Goal: Task Accomplishment & Management: Manage account settings

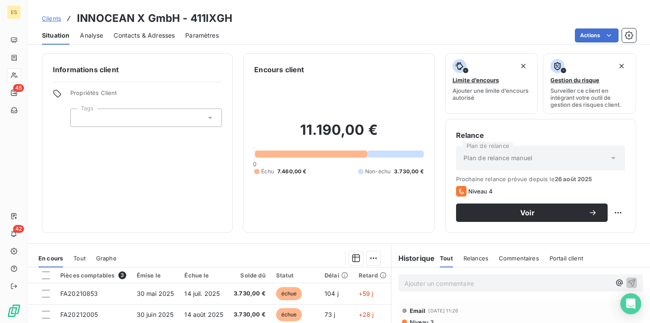
click at [442, 283] on p "Ajouter un commentaire ﻿" at bounding box center [508, 283] width 206 height 11
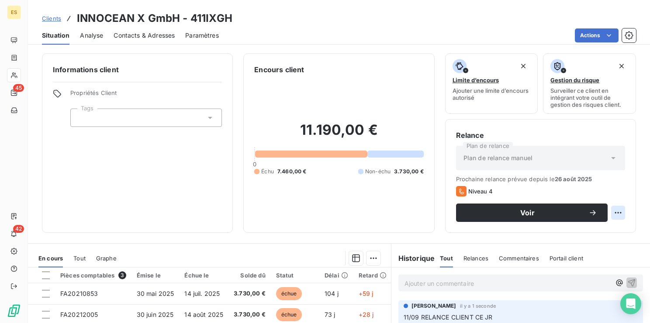
click at [611, 213] on html "ES 45 42 Clients INNOCEAN X GmbH - 411IXGH Situation Analyse Contacts & Adresse…" at bounding box center [325, 161] width 650 height 323
click at [574, 234] on div "Replanifier cette action" at bounding box center [576, 232] width 78 height 14
select select "8"
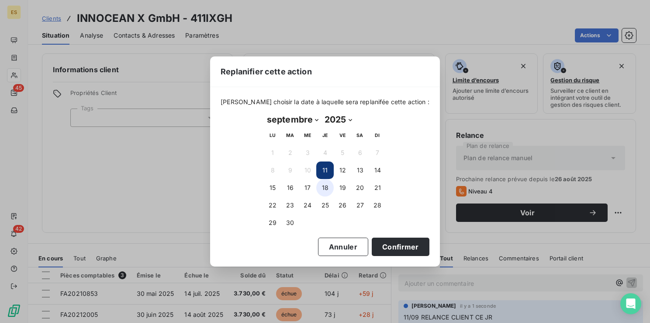
click at [323, 186] on button "18" at bounding box center [324, 187] width 17 height 17
click at [378, 247] on button "Confirmer" at bounding box center [401, 246] width 58 height 18
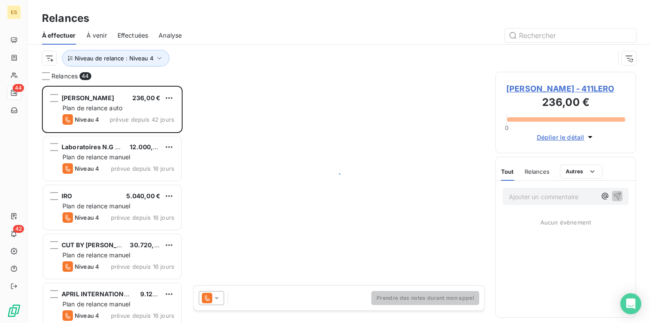
scroll to position [230, 134]
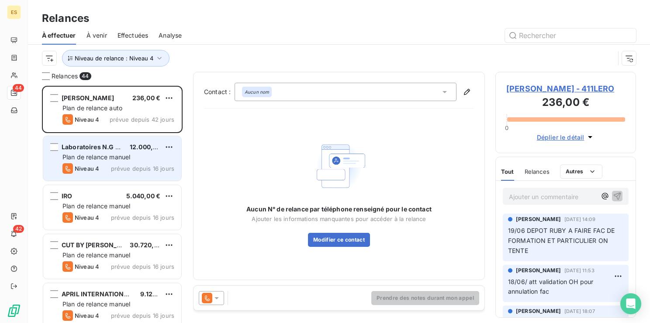
click at [101, 158] on span "Plan de relance manuel" at bounding box center [97, 156] width 68 height 7
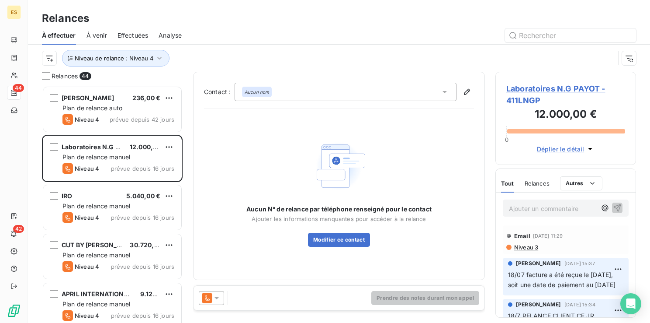
click at [537, 85] on span "Laboratoires N.G PAYOT - 411LNGP" at bounding box center [566, 95] width 119 height 24
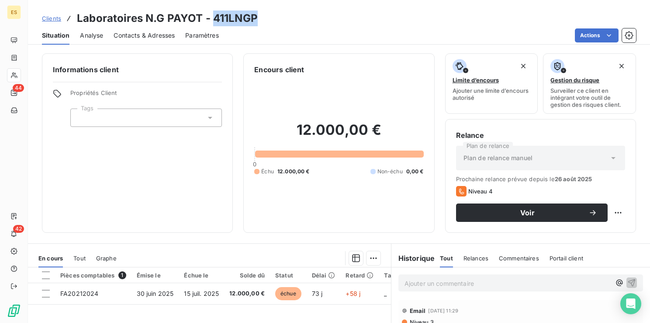
drag, startPoint x: 214, startPoint y: 20, endPoint x: 253, endPoint y: 18, distance: 39.4
click at [253, 18] on h3 "Laboratoires N.G PAYOT - 411LNGP" at bounding box center [167, 18] width 181 height 16
drag, startPoint x: 253, startPoint y: 18, endPoint x: 236, endPoint y: 20, distance: 16.8
copy h3 "411LNGP"
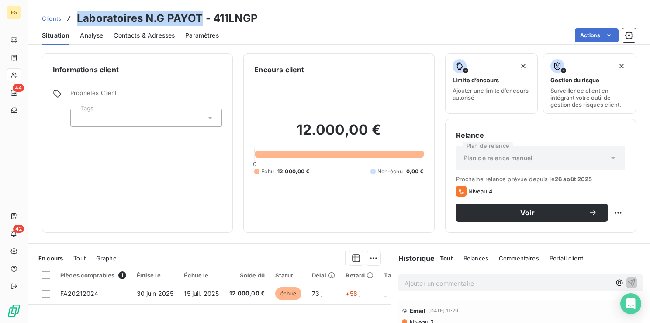
drag, startPoint x: 201, startPoint y: 15, endPoint x: 77, endPoint y: 11, distance: 123.8
click at [77, 11] on h3 "Laboratoires N.G PAYOT - 411LNGP" at bounding box center [167, 18] width 181 height 16
copy h3 "Laboratoires N.G PAYOT"
click at [414, 281] on p "Ajouter un commentaire ﻿" at bounding box center [508, 283] width 206 height 11
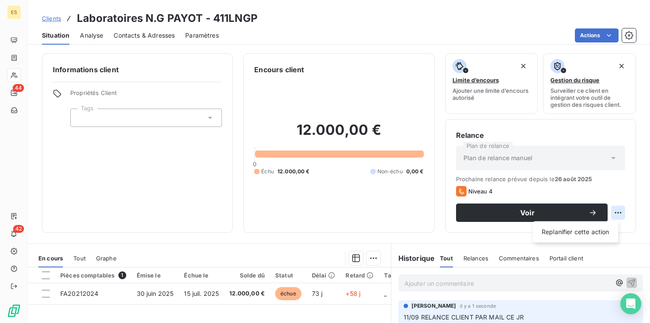
click at [613, 211] on html "ES 44 42 Clients Laboratoires N.G PAYOT - 411LNGP Situation Analyse Contacts & …" at bounding box center [325, 161] width 650 height 323
click at [584, 233] on div "Replanifier cette action" at bounding box center [576, 232] width 78 height 14
select select "8"
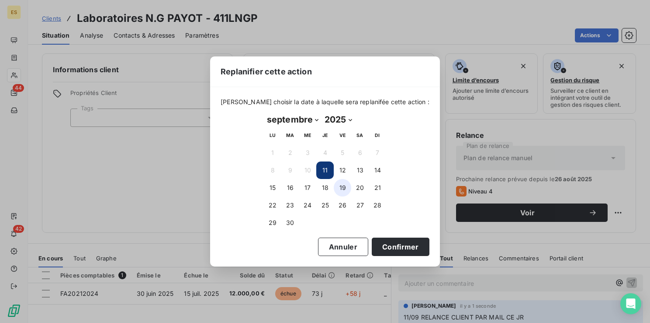
click at [344, 187] on button "19" at bounding box center [342, 187] width 17 height 17
click at [382, 251] on button "Confirmer" at bounding box center [401, 246] width 58 height 18
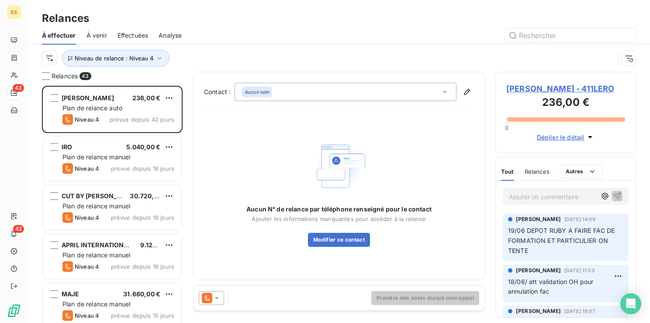
scroll to position [230, 134]
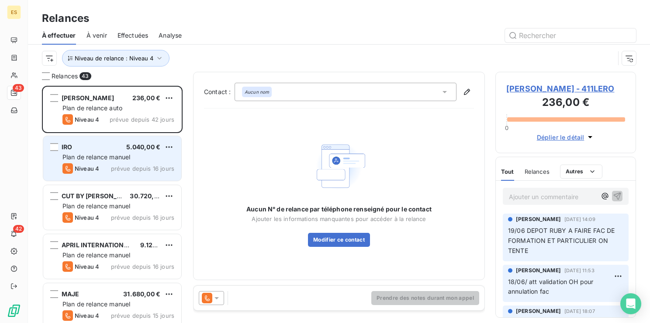
click at [94, 150] on div "IRO 5.040,00 €" at bounding box center [119, 147] width 112 height 8
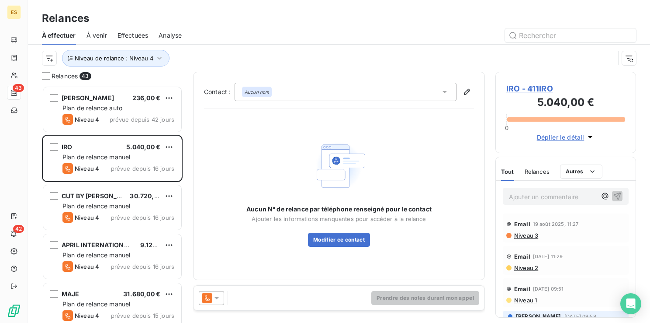
click at [532, 89] on span "IRO - 411IRO" at bounding box center [566, 89] width 119 height 12
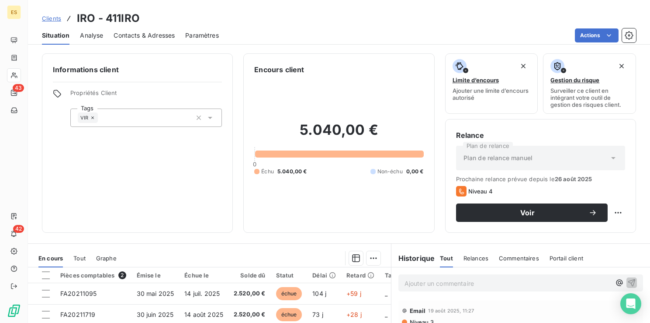
click at [58, 18] on span "Clients" at bounding box center [51, 18] width 19 height 7
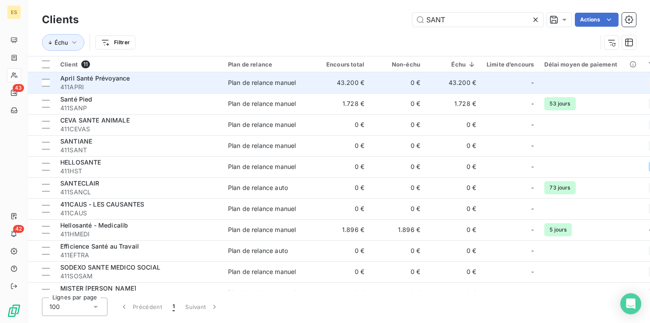
type input "SANT"
click at [215, 85] on span "411APRI" at bounding box center [138, 87] width 157 height 9
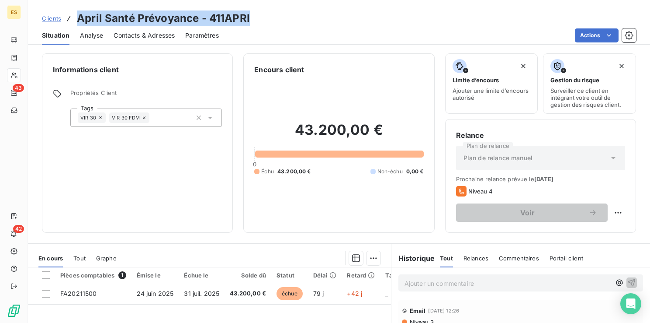
drag, startPoint x: 257, startPoint y: 22, endPoint x: 78, endPoint y: 22, distance: 179.2
click at [78, 22] on div "Clients April Santé Prévoyance - 411APRI" at bounding box center [339, 18] width 622 height 16
copy h3 "April Santé Prévoyance - 411APRI"
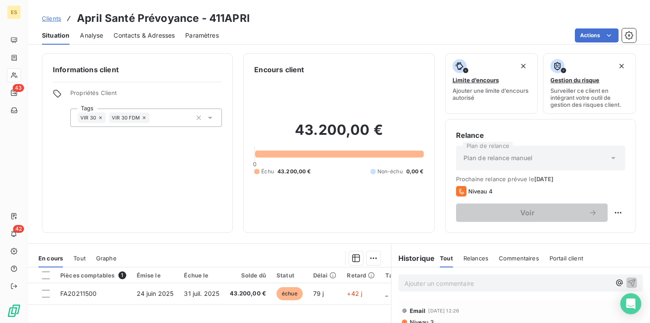
click at [101, 185] on div "Informations client Propriétés Client Tags VIR 30 VIR 30 FDM" at bounding box center [137, 142] width 191 height 179
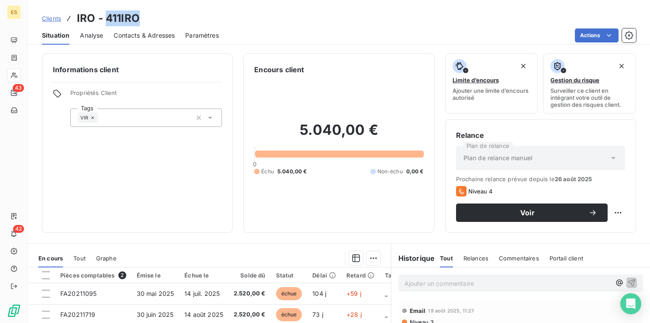
drag, startPoint x: 106, startPoint y: 14, endPoint x: 140, endPoint y: 15, distance: 33.7
click at [140, 15] on div "Clients IRO - 411IRO" at bounding box center [339, 18] width 622 height 16
copy h3 "411IRO"
drag, startPoint x: 96, startPoint y: 18, endPoint x: 74, endPoint y: 17, distance: 22.3
click at [74, 17] on div "Clients IRO - 411IRO" at bounding box center [91, 18] width 98 height 16
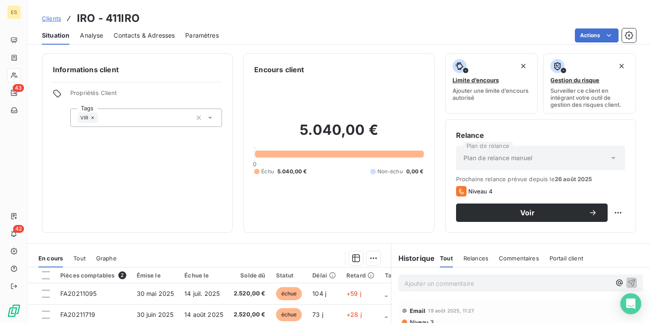
drag, startPoint x: 74, startPoint y: 17, endPoint x: 187, endPoint y: 12, distance: 112.9
click at [187, 12] on div "Clients IRO - 411IRO" at bounding box center [339, 18] width 622 height 16
click at [412, 286] on p "Ajouter un commentaire ﻿" at bounding box center [508, 283] width 206 height 11
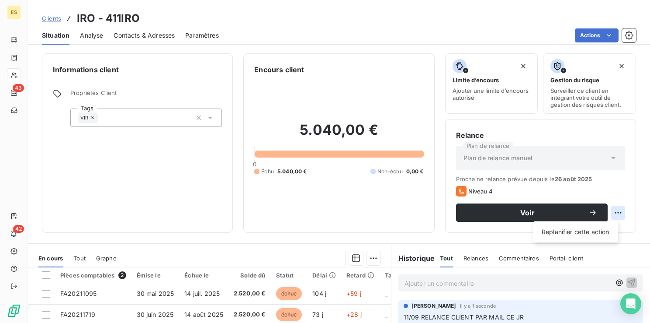
click at [614, 209] on html "ES 43 42 Clients IRO - 411IRO Situation Analyse Contacts & Adresses Paramètres …" at bounding box center [325, 161] width 650 height 323
click at [580, 230] on div "Replanifier cette action" at bounding box center [576, 232] width 78 height 14
select select "8"
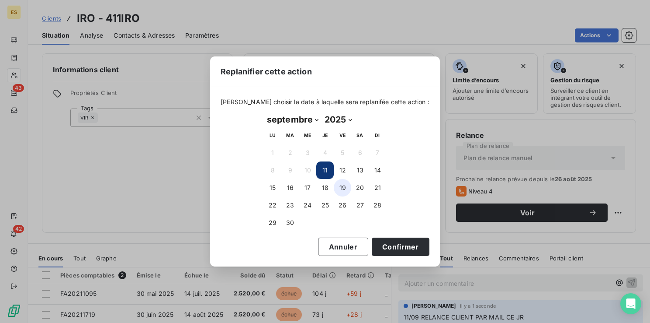
click at [343, 188] on button "19" at bounding box center [342, 187] width 17 height 17
click at [375, 249] on button "Confirmer" at bounding box center [401, 246] width 58 height 18
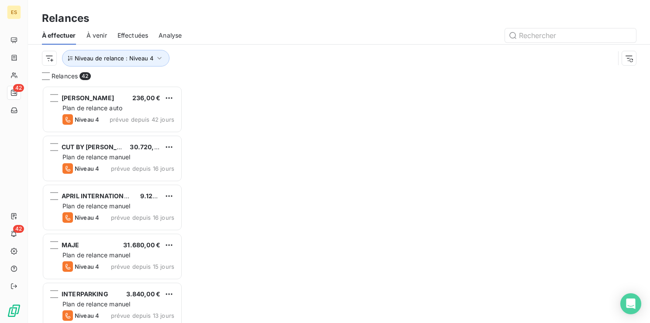
scroll to position [230, 134]
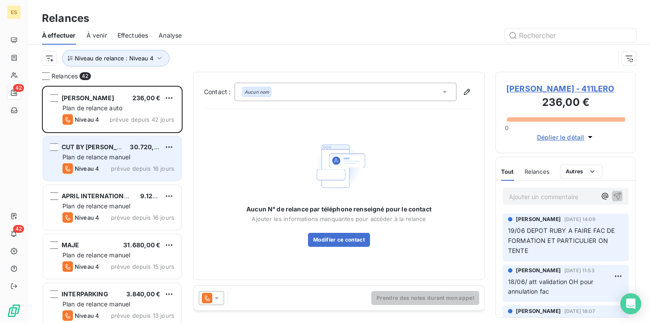
click at [79, 153] on span "Plan de relance manuel" at bounding box center [97, 156] width 68 height 7
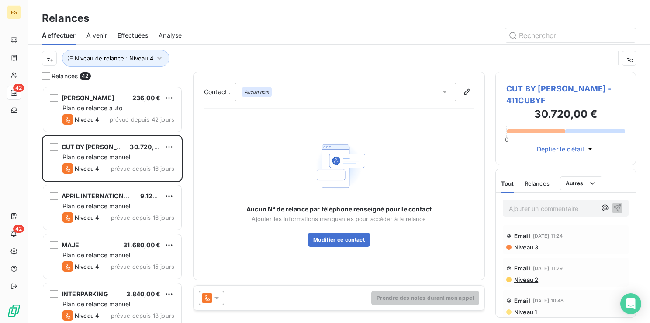
click at [517, 90] on span "CUT BY [PERSON_NAME] - 411CUBYF" at bounding box center [566, 95] width 119 height 24
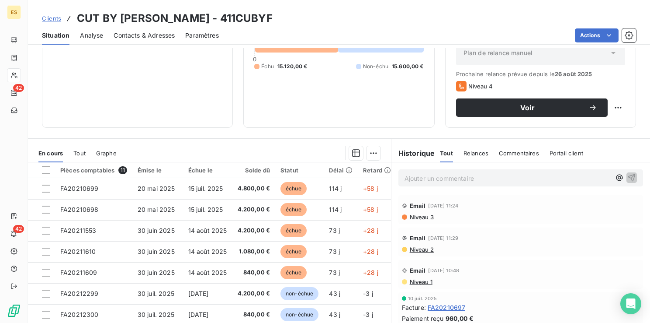
scroll to position [91, 0]
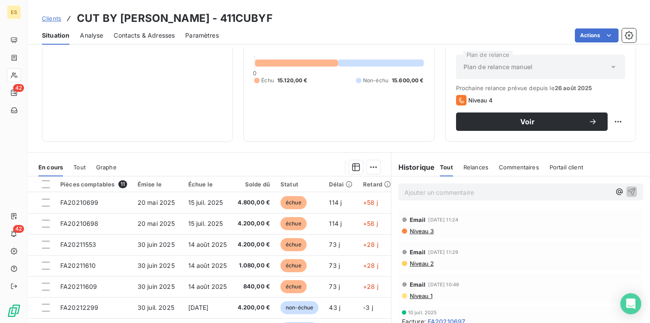
click at [85, 90] on div "Informations client Propriétés Client Tags VIR 45 FDM" at bounding box center [137, 51] width 191 height 179
drag, startPoint x: 146, startPoint y: 21, endPoint x: 79, endPoint y: 20, distance: 67.7
click at [79, 20] on h3 "CUT BY [PERSON_NAME] - 411CUBYF" at bounding box center [175, 18] width 196 height 16
copy h3 "CUT BY [PERSON_NAME]"
drag, startPoint x: 213, startPoint y: 18, endPoint x: 157, endPoint y: 17, distance: 55.5
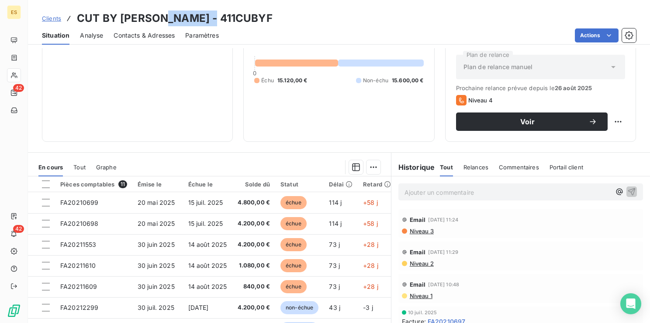
click at [157, 17] on div "Clients CUT BY [PERSON_NAME] - 411CUBYF" at bounding box center [339, 18] width 622 height 16
copy h3 "411CUBYF"
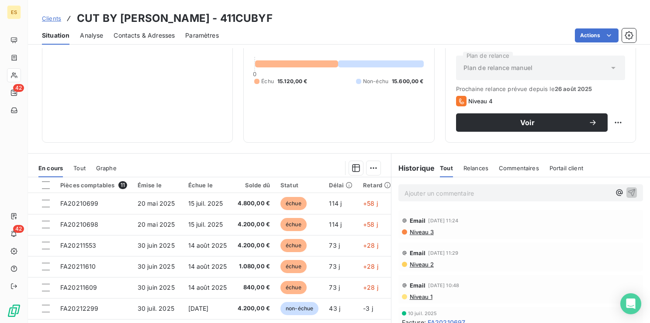
click at [416, 191] on p "Ajouter un commentaire ﻿" at bounding box center [508, 193] width 206 height 11
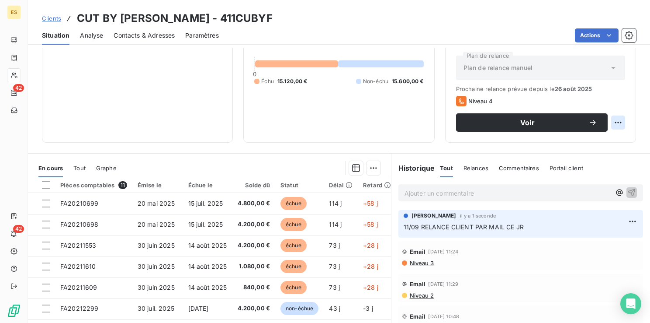
click at [609, 119] on html "ES 42 42 Clients CUT BY [PERSON_NAME] - 411CUBYF Situation Analyse Contacts & A…" at bounding box center [325, 161] width 650 height 323
click at [591, 137] on div "Replanifier cette action" at bounding box center [576, 141] width 78 height 14
select select "8"
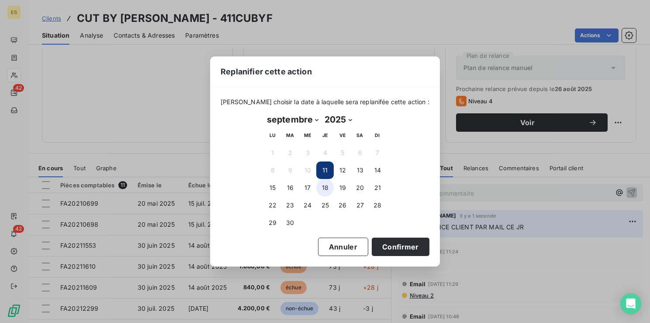
click at [322, 188] on button "18" at bounding box center [324, 187] width 17 height 17
click at [391, 244] on button "Confirmer" at bounding box center [401, 246] width 58 height 18
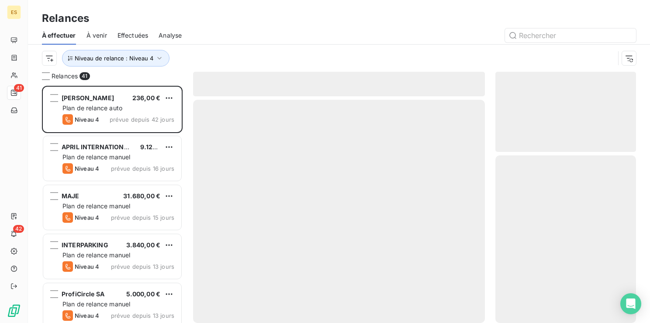
scroll to position [230, 134]
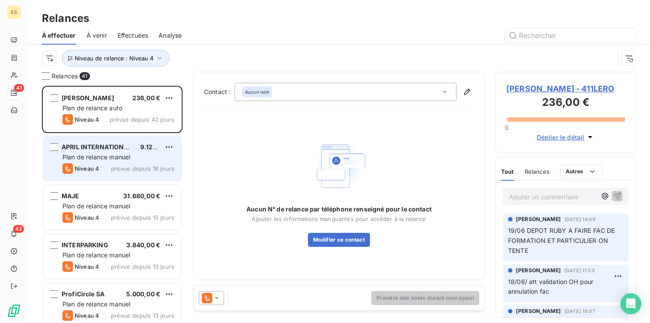
click at [97, 158] on span "Plan de relance manuel" at bounding box center [97, 156] width 68 height 7
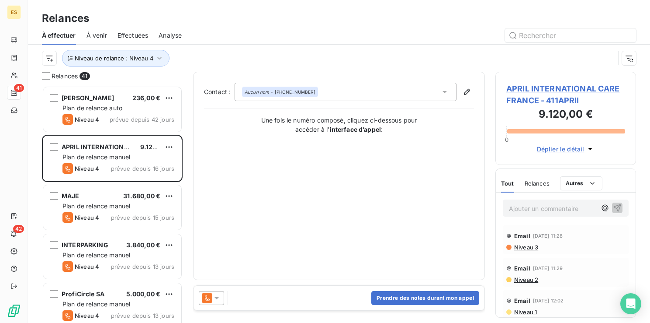
click at [532, 88] on span "APRIL INTERNATIONAL CARE FRANCE - 411APRII" at bounding box center [566, 95] width 119 height 24
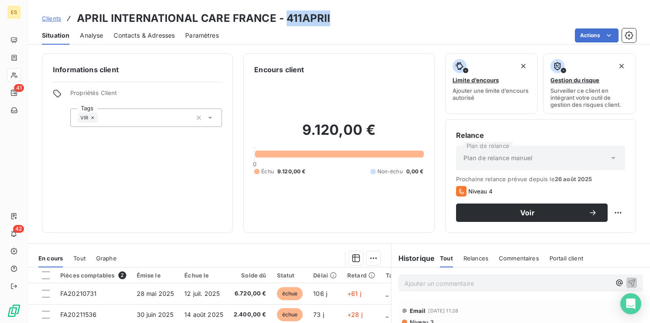
drag, startPoint x: 283, startPoint y: 17, endPoint x: 329, endPoint y: 18, distance: 45.9
click at [329, 18] on div "Clients APRIL INTERNATIONAL CARE FRANCE - 411APRII" at bounding box center [339, 18] width 622 height 16
copy h3 "411APRII"
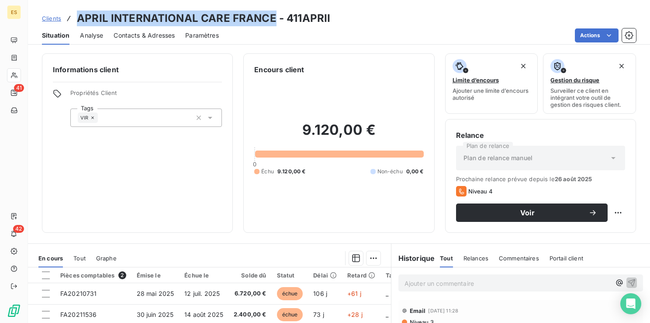
drag, startPoint x: 274, startPoint y: 17, endPoint x: 80, endPoint y: 17, distance: 194.1
click at [80, 17] on h3 "APRIL INTERNATIONAL CARE FRANCE - 411APRII" at bounding box center [204, 18] width 254 height 16
copy h3 "APRIL INTERNATIONAL CARE FRANCE"
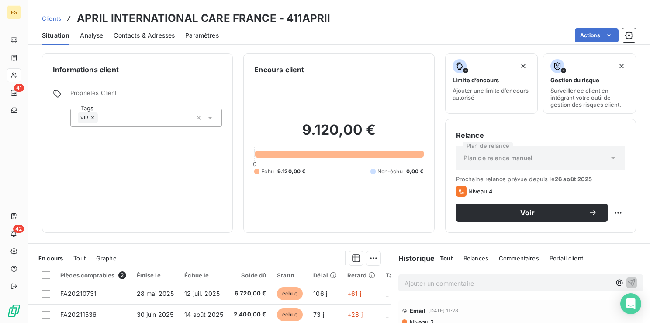
click at [405, 283] on p "Ajouter un commentaire ﻿" at bounding box center [508, 283] width 206 height 11
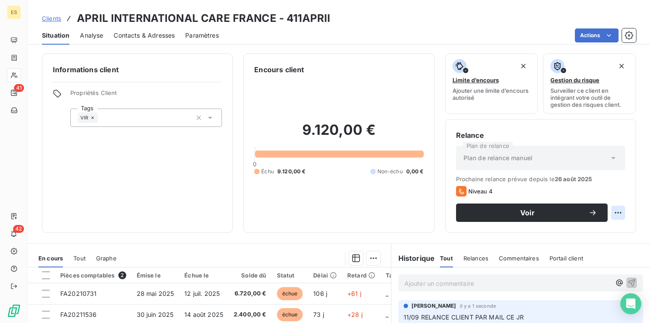
click at [617, 211] on html "ES 41 42 Clients APRIL INTERNATIONAL CARE [GEOGRAPHIC_DATA] - 411APRII Situatio…" at bounding box center [325, 161] width 650 height 323
click at [590, 234] on div "Replanifier cette action" at bounding box center [576, 232] width 78 height 14
select select "8"
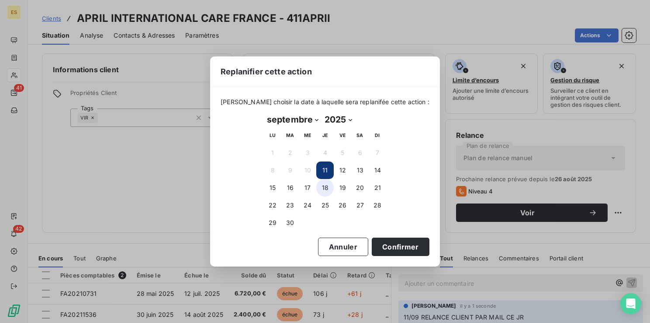
click at [327, 189] on button "18" at bounding box center [324, 187] width 17 height 17
click at [376, 243] on button "Confirmer" at bounding box center [401, 246] width 58 height 18
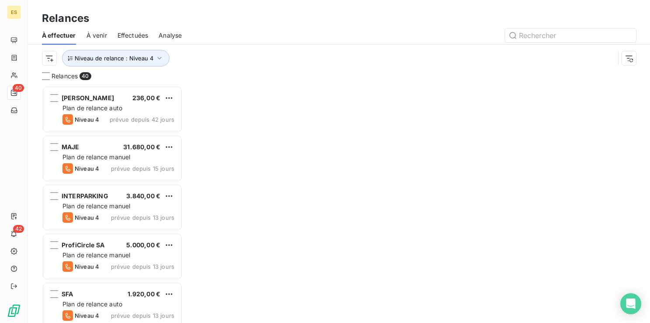
scroll to position [230, 134]
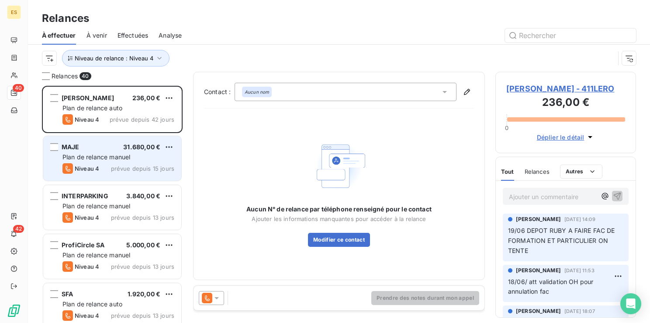
click at [96, 154] on span "Plan de relance manuel" at bounding box center [97, 156] width 68 height 7
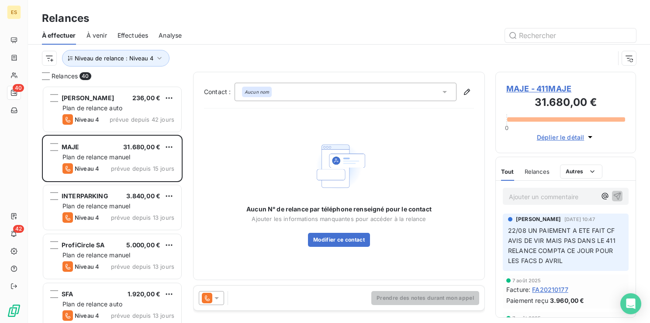
click at [545, 89] on span "MAJE - 411MAJE" at bounding box center [566, 89] width 119 height 12
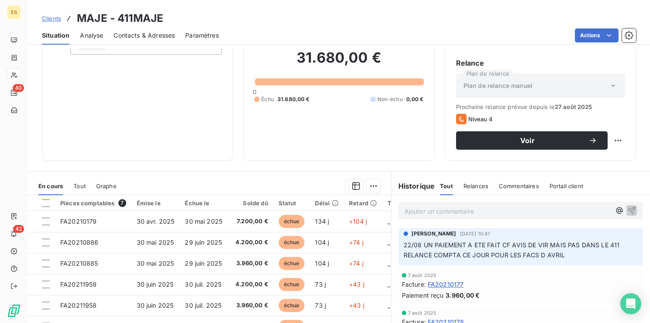
scroll to position [71, 0]
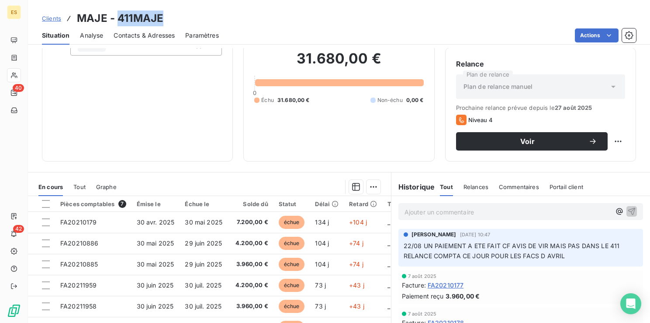
drag, startPoint x: 117, startPoint y: 16, endPoint x: 163, endPoint y: 17, distance: 45.9
click at [163, 17] on h3 "MAJE - 411MAJE" at bounding box center [120, 18] width 87 height 16
copy h3 "411MAJE"
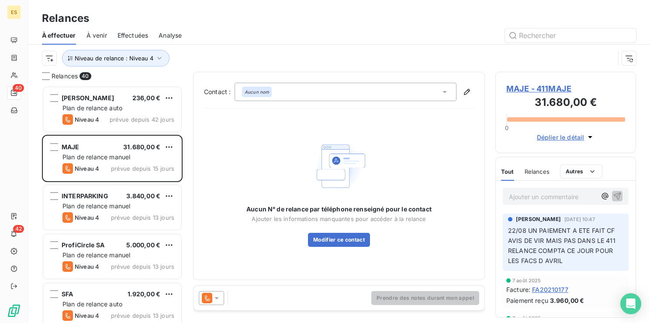
scroll to position [230, 134]
click at [518, 88] on span "MAJE - 411MAJE" at bounding box center [566, 89] width 119 height 12
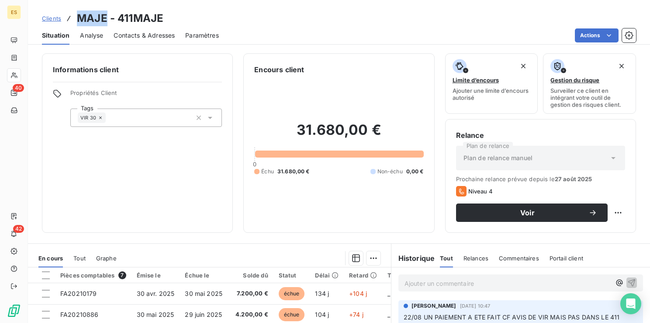
drag, startPoint x: 107, startPoint y: 17, endPoint x: 81, endPoint y: 17, distance: 26.2
click at [81, 17] on h3 "MAJE - 411MAJE" at bounding box center [120, 18] width 87 height 16
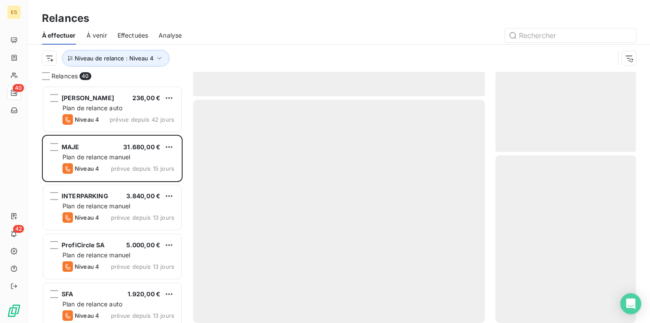
scroll to position [230, 134]
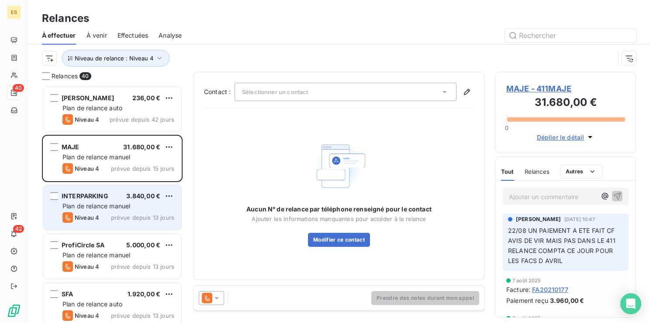
click at [96, 201] on div "Plan de relance manuel" at bounding box center [119, 205] width 112 height 9
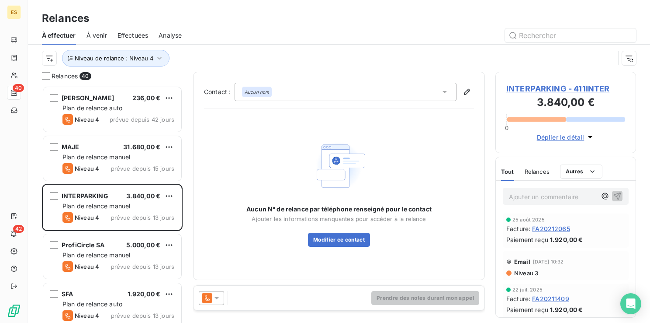
click at [524, 86] on span "INTERPARKING - 411INTER" at bounding box center [566, 89] width 119 height 12
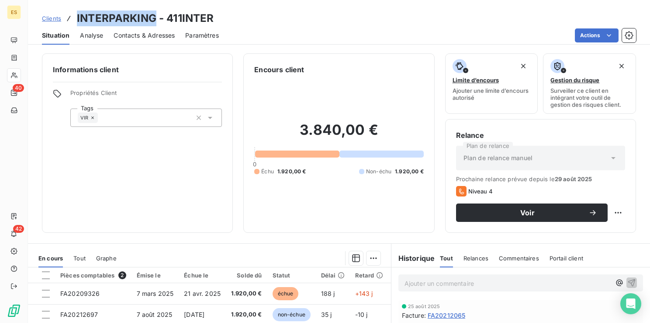
drag, startPoint x: 154, startPoint y: 17, endPoint x: 76, endPoint y: 17, distance: 78.2
click at [76, 17] on div "Clients INTERPARKING - 411INTER" at bounding box center [128, 18] width 172 height 16
click at [57, 17] on span "Clients" at bounding box center [51, 18] width 19 height 7
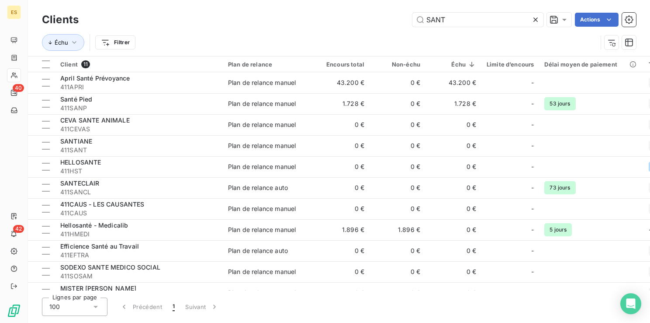
click at [535, 20] on icon at bounding box center [536, 19] width 4 height 4
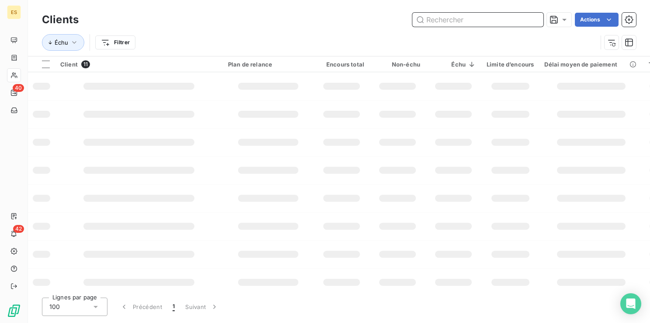
click at [470, 20] on input "text" at bounding box center [478, 20] width 131 height 14
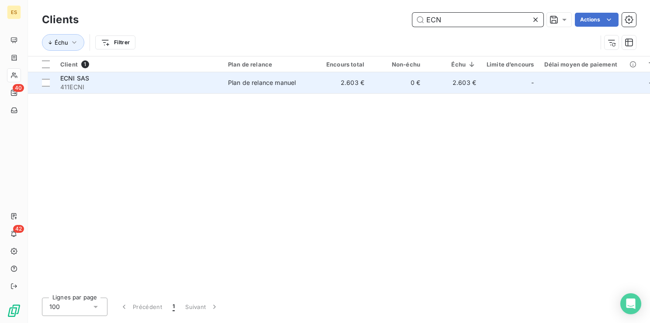
type input "ECN"
click at [191, 85] on span "411ECNI" at bounding box center [138, 87] width 157 height 9
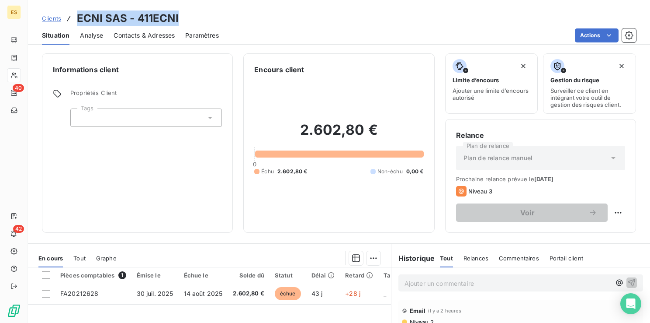
drag, startPoint x: 184, startPoint y: 17, endPoint x: 77, endPoint y: 13, distance: 106.7
click at [77, 13] on div "Clients ECNI SAS - 411ECNI" at bounding box center [339, 18] width 622 height 16
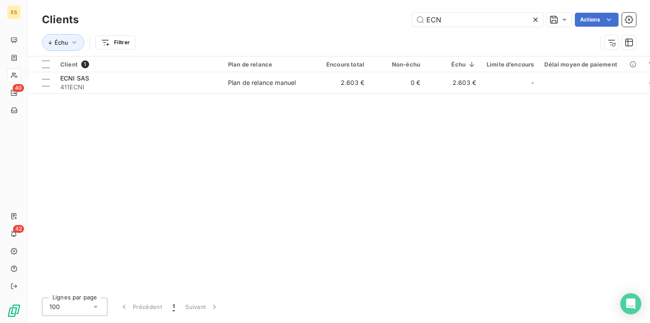
click at [537, 20] on icon at bounding box center [535, 19] width 9 height 9
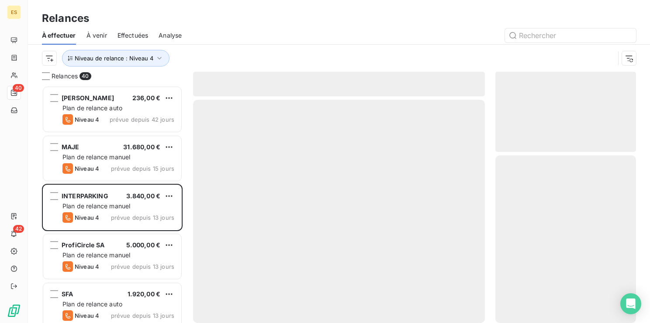
scroll to position [230, 134]
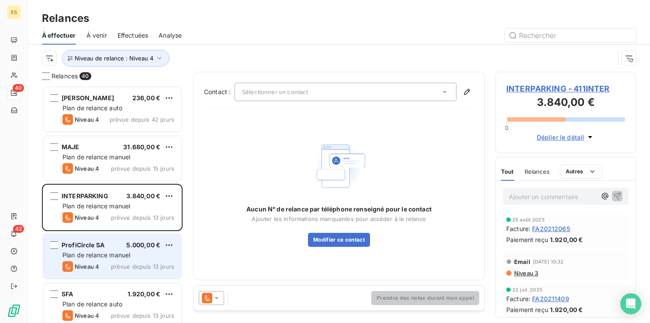
click at [144, 255] on div "Plan de relance manuel" at bounding box center [119, 254] width 112 height 9
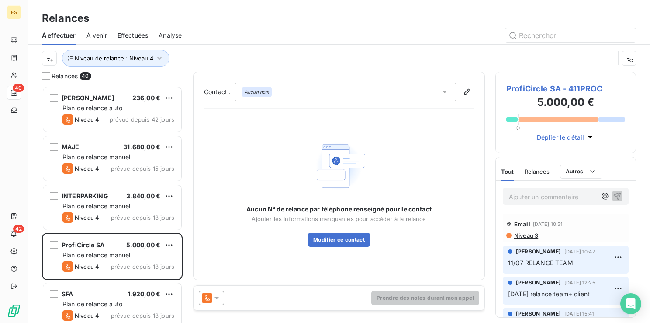
click at [550, 88] on span "ProfiCircle SA - 411PROC" at bounding box center [566, 89] width 119 height 12
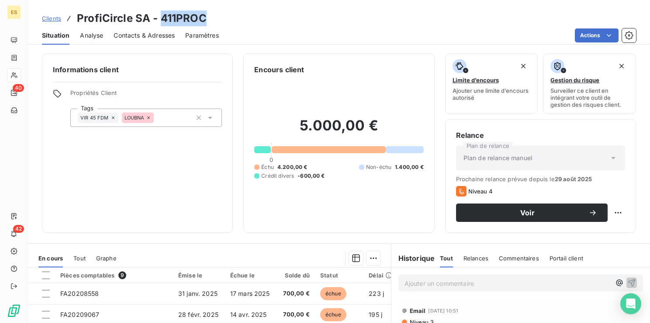
drag, startPoint x: 159, startPoint y: 14, endPoint x: 202, endPoint y: 21, distance: 43.3
click at [202, 21] on h3 "ProfiCircle SA - 411PROC" at bounding box center [142, 18] width 130 height 16
click at [149, 118] on icon at bounding box center [148, 117] width 5 height 5
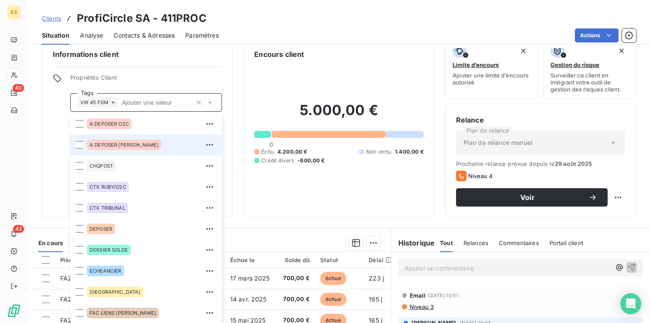
click at [118, 146] on span "A DEPOSER [PERSON_NAME]" at bounding box center [124, 144] width 69 height 5
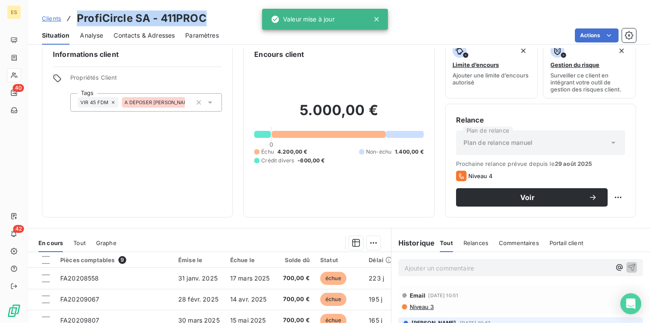
drag, startPoint x: 209, startPoint y: 19, endPoint x: 79, endPoint y: 21, distance: 130.3
click at [79, 21] on div "Clients ProfiCircle SA - 411PROC" at bounding box center [339, 18] width 622 height 16
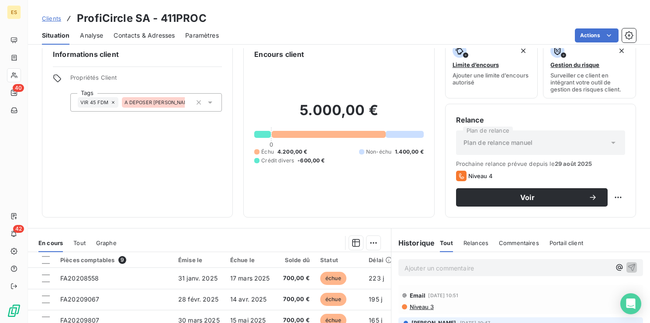
click at [412, 271] on p "Ajouter un commentaire ﻿" at bounding box center [508, 267] width 206 height 11
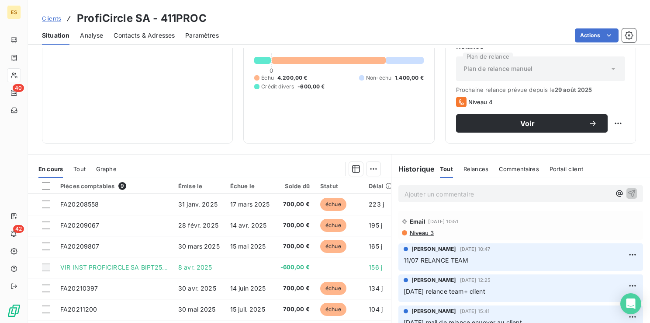
scroll to position [82, 0]
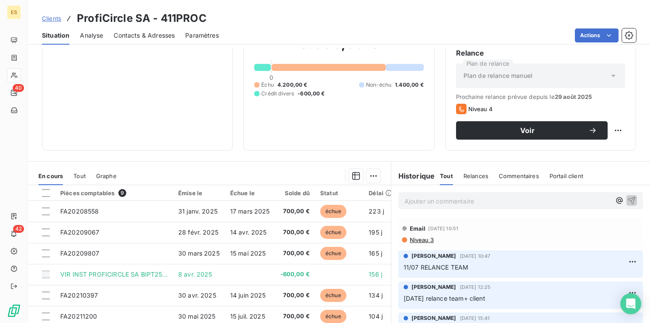
click at [405, 200] on p "Ajouter un commentaire ﻿" at bounding box center [508, 200] width 206 height 11
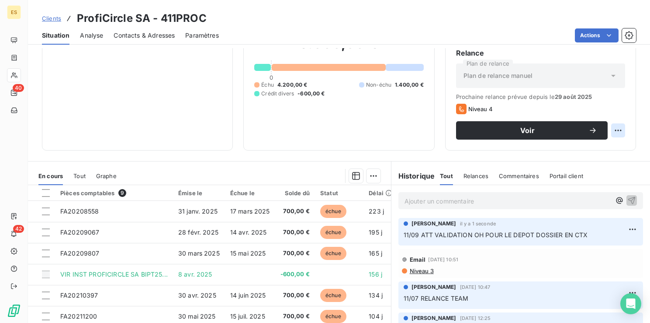
click at [611, 129] on html "ES 40 42 Clients ProfiCircle SA - 411PROC Situation Analyse Contacts & Adresses…" at bounding box center [325, 161] width 650 height 323
click at [580, 148] on div "Replanifier cette action" at bounding box center [576, 149] width 78 height 14
select select "8"
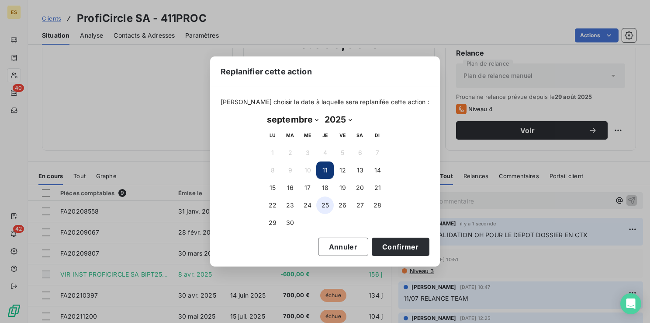
click at [326, 203] on button "25" at bounding box center [324, 204] width 17 height 17
click at [381, 248] on button "Confirmer" at bounding box center [401, 246] width 58 height 18
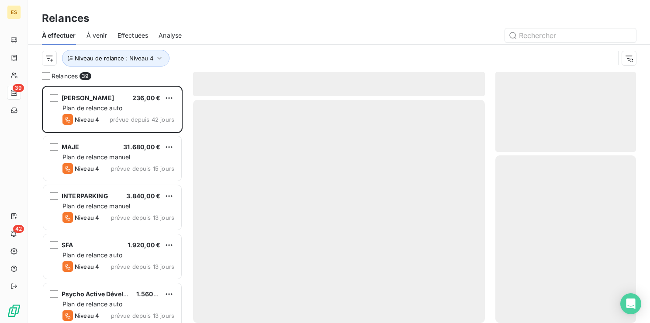
scroll to position [230, 134]
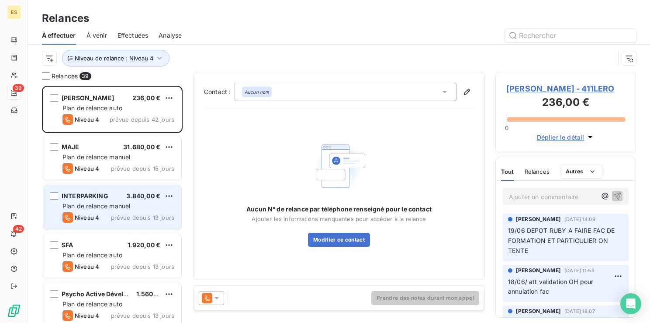
click at [88, 195] on span "INTERPARKING" at bounding box center [85, 195] width 47 height 7
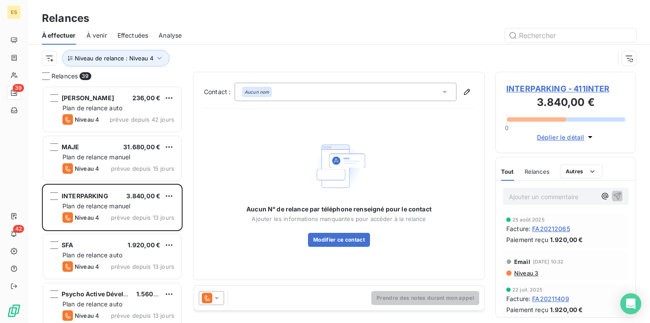
click at [537, 83] on span "INTERPARKING - 411INTER" at bounding box center [566, 89] width 119 height 12
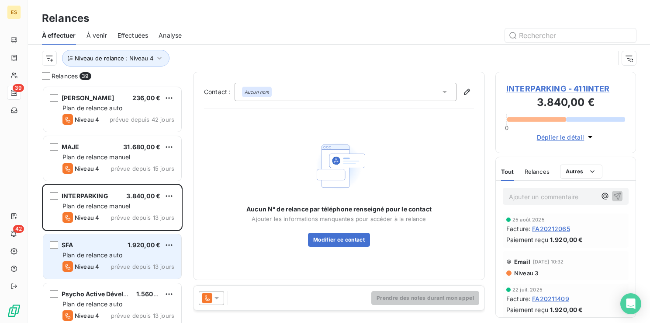
click at [72, 245] on span "SFA" at bounding box center [67, 244] width 11 height 7
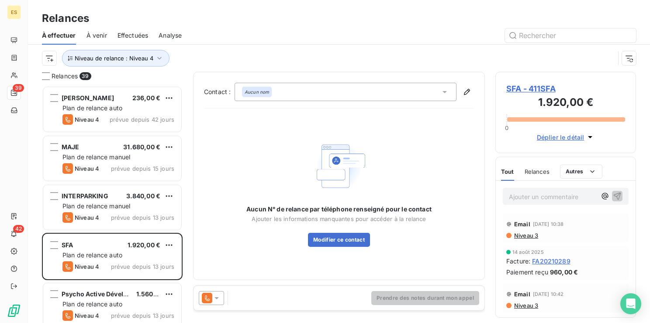
click at [515, 88] on span "SFA - 411SFA" at bounding box center [566, 89] width 119 height 12
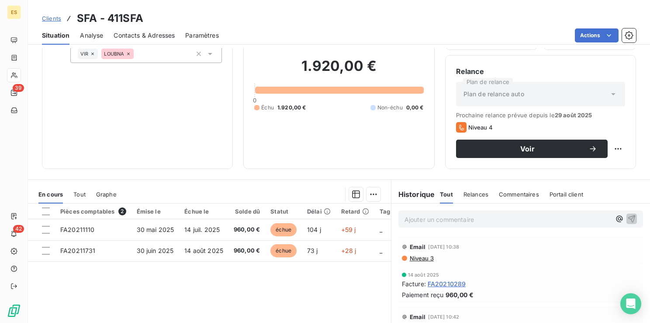
scroll to position [32, 0]
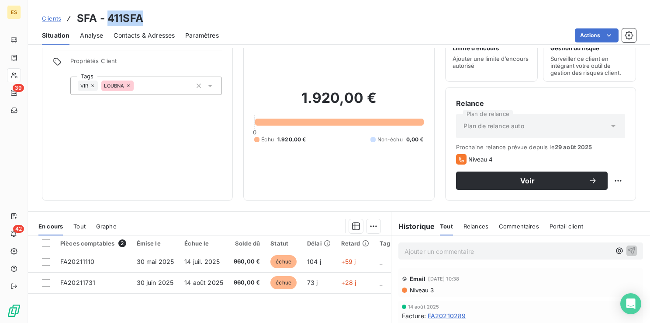
drag, startPoint x: 142, startPoint y: 16, endPoint x: 108, endPoint y: 17, distance: 33.7
click at [108, 17] on h3 "SFA - 411SFA" at bounding box center [110, 18] width 66 height 16
click at [425, 251] on p "Ajouter un commentaire ﻿" at bounding box center [508, 251] width 206 height 11
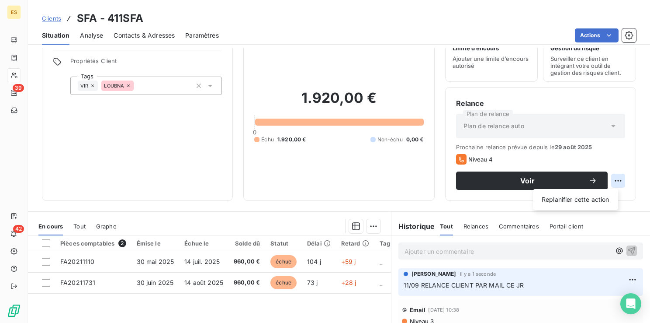
click at [615, 177] on html "ES 39 42 Clients SFA - 411SFA Situation Analyse Contacts & Adresses Paramètres …" at bounding box center [325, 161] width 650 height 323
click at [560, 198] on div "Replanifier cette action" at bounding box center [576, 199] width 78 height 14
select select "8"
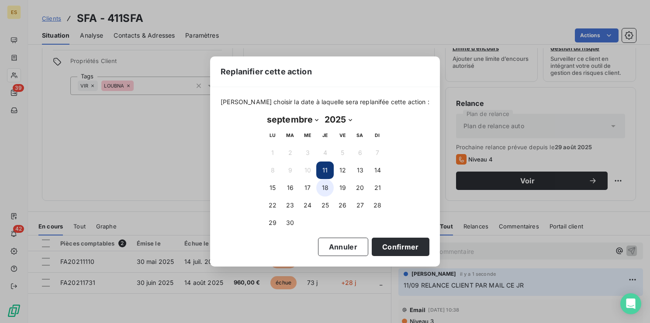
click at [322, 186] on button "18" at bounding box center [324, 187] width 17 height 17
click at [384, 244] on button "Confirmer" at bounding box center [401, 246] width 58 height 18
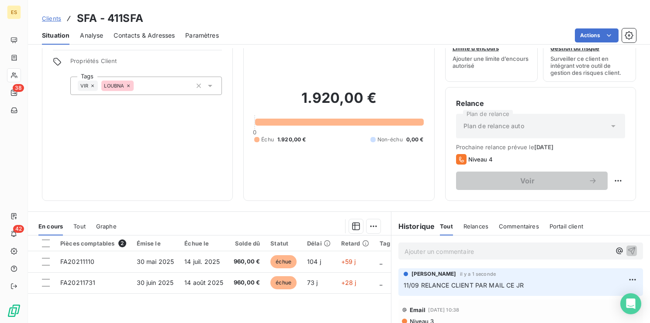
click at [409, 250] on p "Ajouter un commentaire ﻿" at bounding box center [508, 251] width 206 height 11
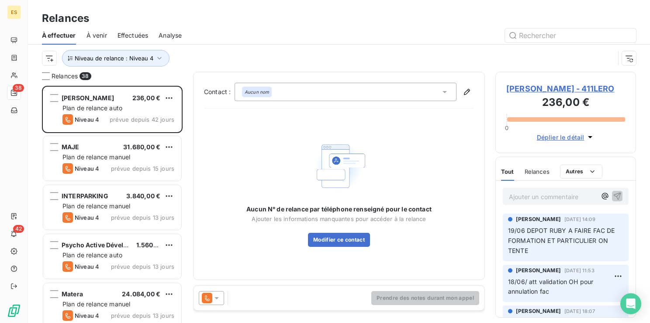
scroll to position [230, 134]
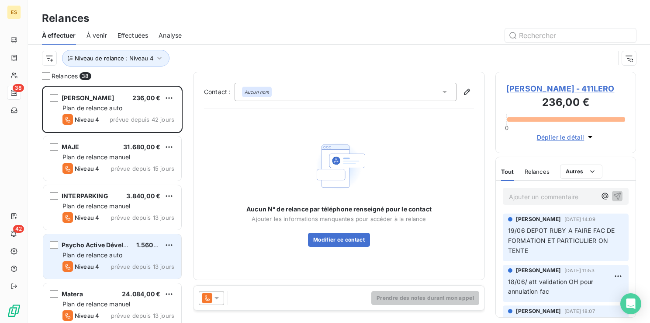
click at [94, 244] on span "Psycho Active Développement" at bounding box center [108, 244] width 93 height 7
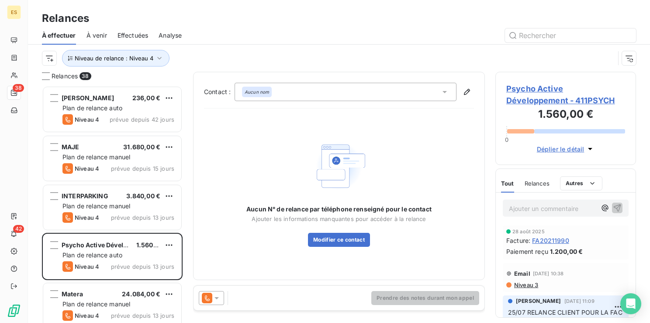
click at [535, 92] on span "Psycho Active Développement - 411PSYCH" at bounding box center [566, 95] width 119 height 24
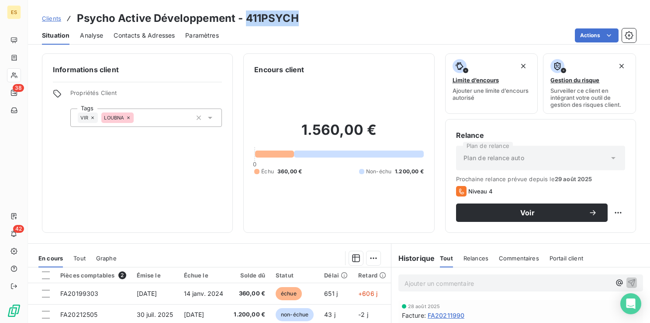
drag, startPoint x: 247, startPoint y: 17, endPoint x: 296, endPoint y: 19, distance: 49.5
click at [296, 19] on h3 "Psycho Active Développement - 411PSYCH" at bounding box center [188, 18] width 222 height 16
click at [421, 280] on p "Ajouter un commentaire ﻿" at bounding box center [508, 283] width 206 height 11
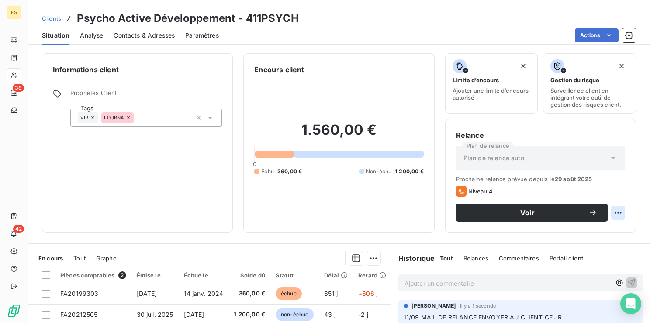
click at [611, 213] on html "ES 38 42 Clients Psycho Active Développement - 411PSYCH Situation Analyse Conta…" at bounding box center [325, 161] width 650 height 323
click at [587, 233] on div "Replanifier cette action" at bounding box center [576, 232] width 78 height 14
select select "8"
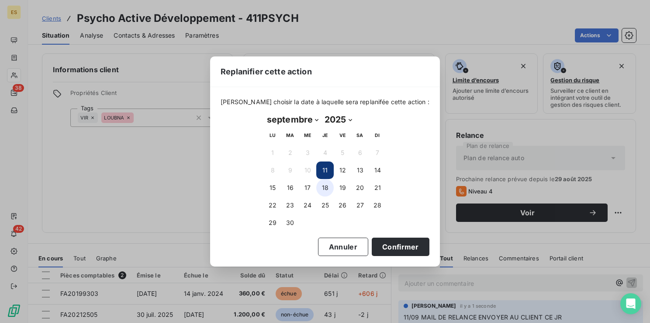
click at [324, 186] on button "18" at bounding box center [324, 187] width 17 height 17
click at [372, 241] on button "Confirmer" at bounding box center [401, 246] width 58 height 18
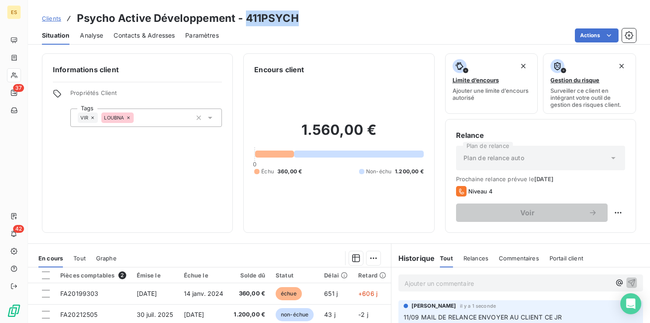
drag, startPoint x: 248, startPoint y: 16, endPoint x: 295, endPoint y: 16, distance: 46.8
click at [295, 16] on h3 "Psycho Active Développement - 411PSYCH" at bounding box center [188, 18] width 222 height 16
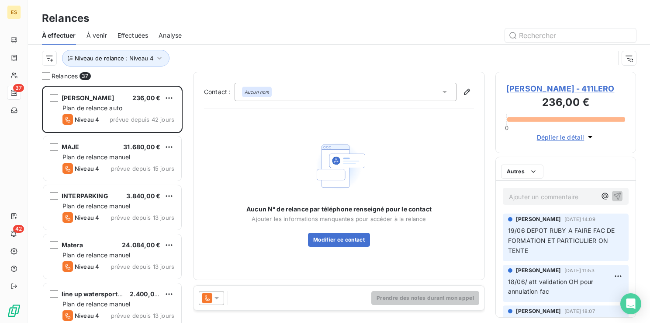
scroll to position [230, 134]
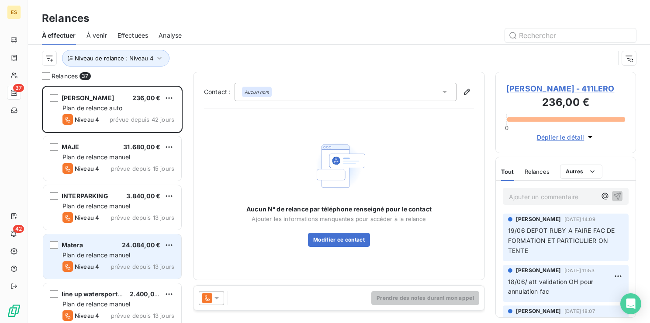
click at [77, 243] on span "Matera" at bounding box center [72, 244] width 21 height 7
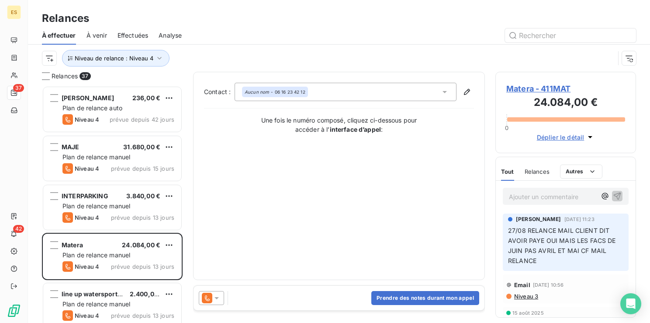
click at [516, 87] on span "Matera - 411MAT" at bounding box center [566, 89] width 119 height 12
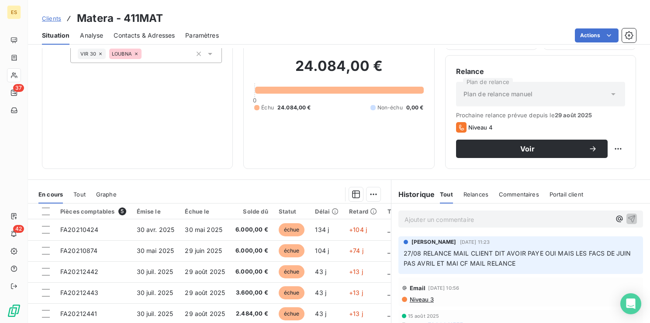
scroll to position [63, 0]
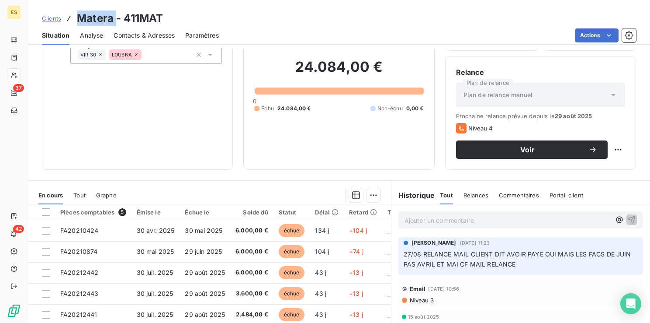
drag, startPoint x: 115, startPoint y: 17, endPoint x: 69, endPoint y: 15, distance: 46.8
click at [69, 15] on div "Clients Matera - 411MAT" at bounding box center [102, 18] width 121 height 16
drag, startPoint x: 170, startPoint y: 17, endPoint x: 124, endPoint y: 15, distance: 45.9
click at [124, 15] on div "Clients Matera - 411MAT" at bounding box center [339, 18] width 622 height 16
drag, startPoint x: 274, startPoint y: 108, endPoint x: 311, endPoint y: 108, distance: 36.3
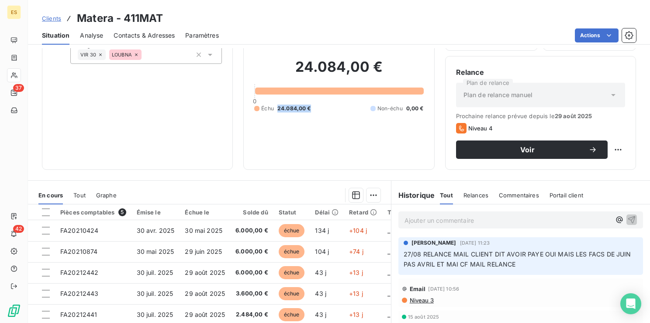
click at [311, 108] on div "Échu 24.084,00 € Non-échu 0,00 €" at bounding box center [338, 108] width 169 height 8
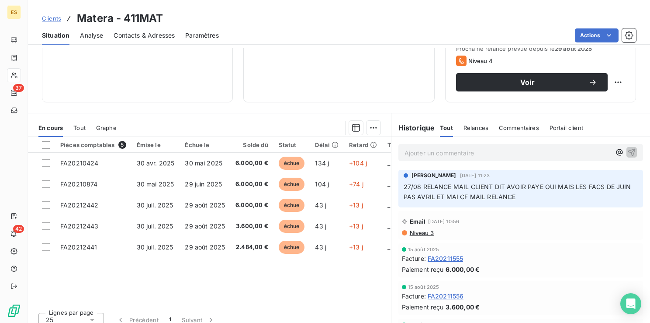
scroll to position [129, 0]
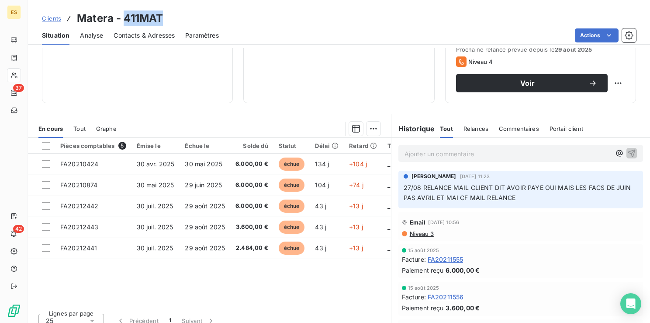
drag, startPoint x: 164, startPoint y: 14, endPoint x: 125, endPoint y: 17, distance: 39.0
click at [125, 17] on div "Clients Matera - 411MAT" at bounding box center [339, 18] width 622 height 16
click at [163, 14] on div "Clients Matera - 411MAT" at bounding box center [339, 18] width 622 height 16
drag, startPoint x: 165, startPoint y: 18, endPoint x: 79, endPoint y: 15, distance: 86.2
click at [79, 15] on div "Clients Matera - 411MAT" at bounding box center [339, 18] width 622 height 16
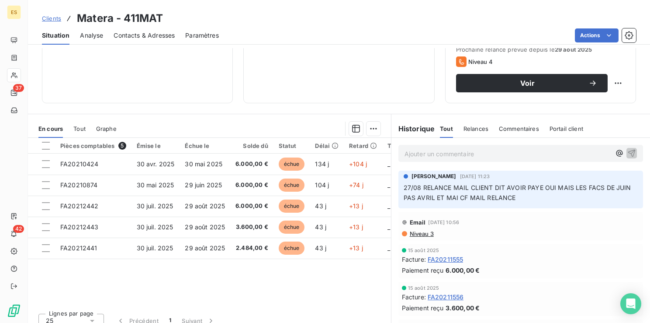
click at [444, 154] on p "Ajouter un commentaire ﻿" at bounding box center [508, 153] width 206 height 11
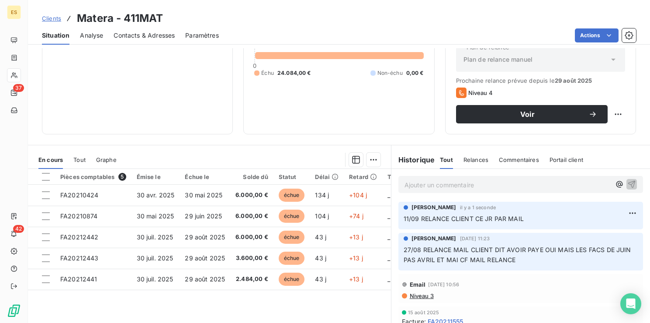
scroll to position [91, 0]
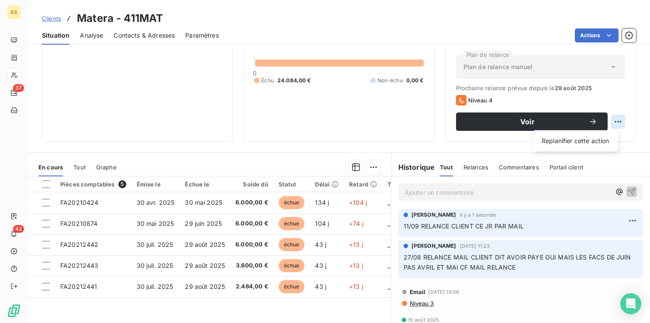
click at [614, 121] on html "ES 37 42 Clients Matera - 411MAT Situation Analyse Contacts & Adresses Paramètr…" at bounding box center [325, 161] width 650 height 323
click at [580, 135] on div "Replanifier cette action" at bounding box center [576, 141] width 78 height 14
select select "8"
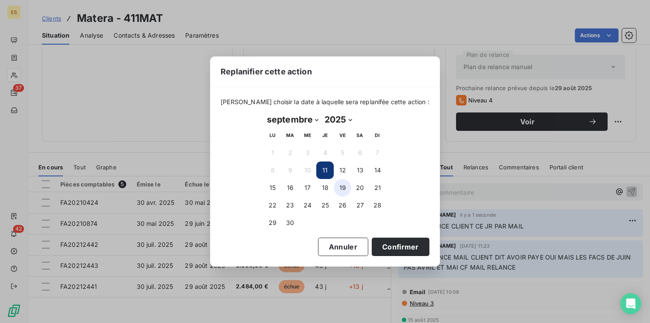
click at [343, 186] on button "19" at bounding box center [342, 187] width 17 height 17
click at [379, 244] on button "Confirmer" at bounding box center [401, 246] width 58 height 18
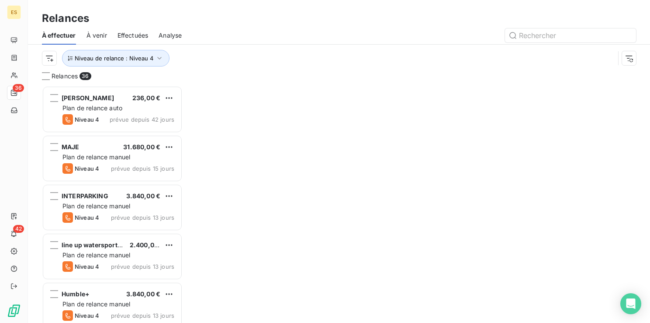
scroll to position [230, 134]
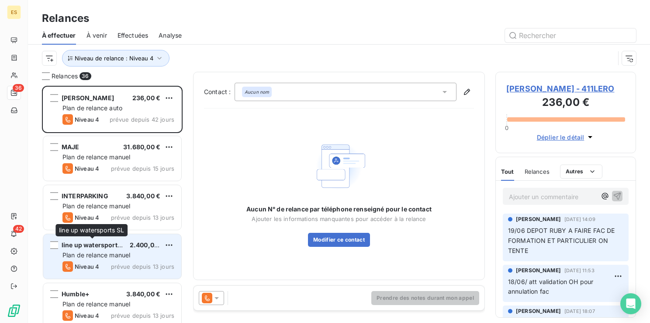
click at [94, 244] on span "line up watersports SL" at bounding box center [96, 244] width 68 height 7
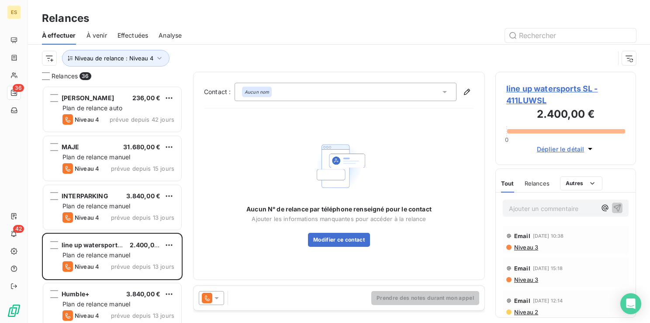
click at [524, 87] on span "line up watersports SL - 411LUWSL" at bounding box center [566, 95] width 119 height 24
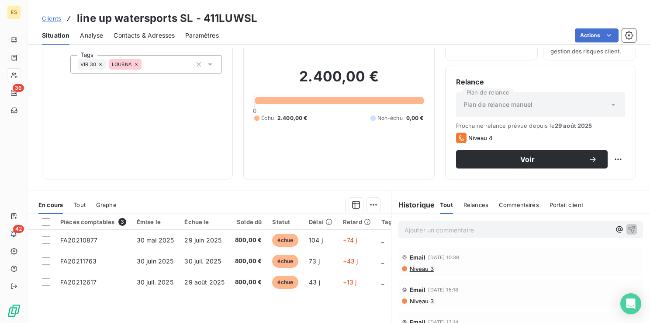
scroll to position [54, 0]
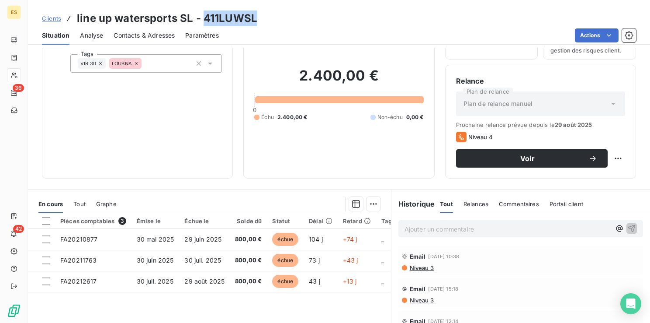
drag, startPoint x: 204, startPoint y: 18, endPoint x: 254, endPoint y: 21, distance: 49.4
click at [254, 21] on h3 "line up watersports SL - 411LUWSL" at bounding box center [167, 18] width 181 height 16
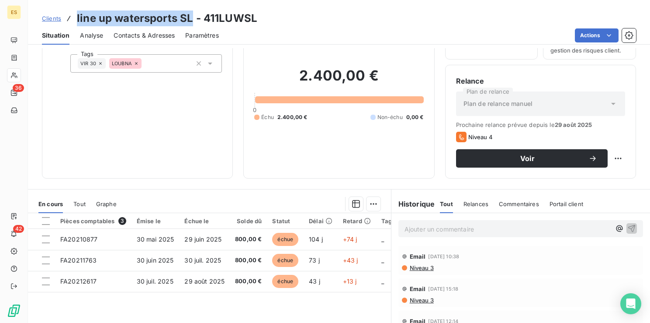
drag, startPoint x: 193, startPoint y: 17, endPoint x: 74, endPoint y: 19, distance: 118.5
click at [74, 19] on div "Clients line up watersports SL - 411LUWSL" at bounding box center [149, 18] width 215 height 16
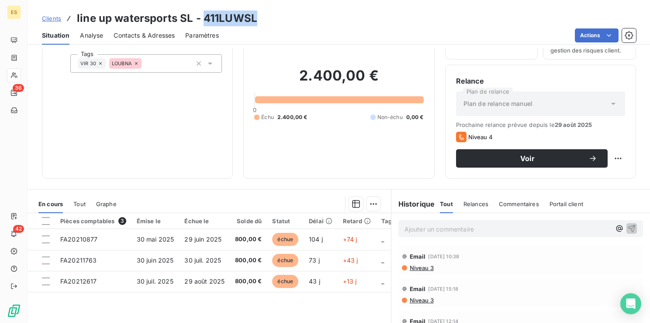
drag, startPoint x: 259, startPoint y: 17, endPoint x: 202, endPoint y: 16, distance: 56.4
click at [202, 16] on div "Clients line up watersports SL - 411LUWSL" at bounding box center [339, 18] width 622 height 16
click at [418, 228] on p "Ajouter un commentaire ﻿" at bounding box center [508, 228] width 206 height 11
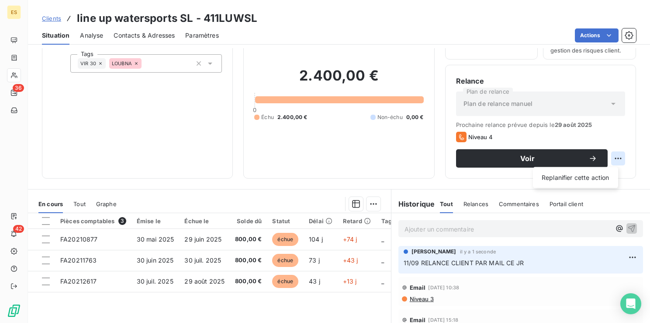
click at [607, 156] on html "ES 36 42 Clients line up watersports SL - 411LUWSL Situation Analyse Contacts &…" at bounding box center [325, 161] width 650 height 323
click at [574, 176] on div "Replanifier cette action" at bounding box center [576, 177] width 78 height 14
select select "8"
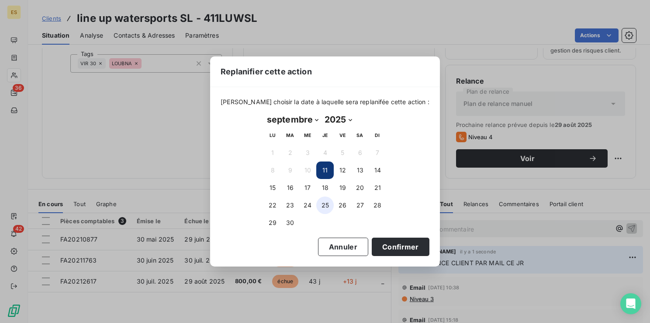
click at [322, 204] on button "25" at bounding box center [324, 204] width 17 height 17
click at [376, 247] on button "Confirmer" at bounding box center [401, 246] width 58 height 18
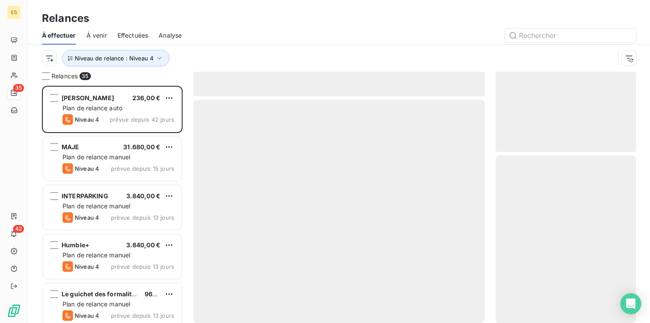
scroll to position [230, 134]
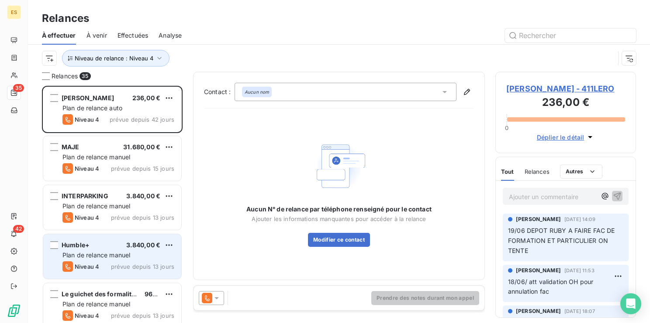
click at [94, 242] on div "Humble+ 3.840,00 €" at bounding box center [119, 245] width 112 height 8
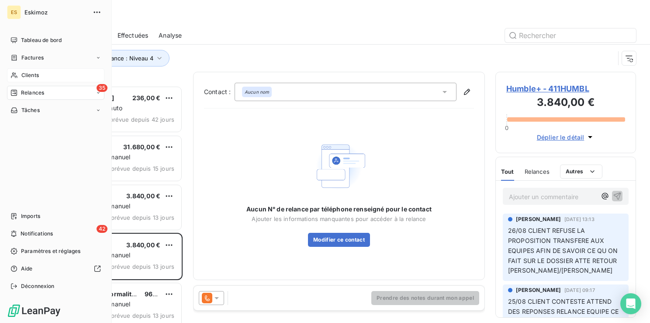
click at [34, 73] on span "Clients" at bounding box center [29, 75] width 17 height 8
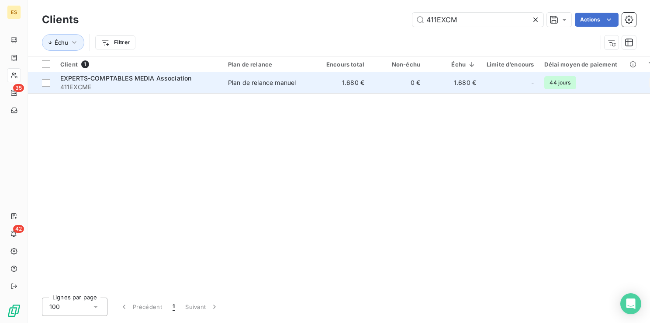
type input "411EXCM"
click at [294, 83] on div "Plan de relance manuel" at bounding box center [262, 82] width 68 height 9
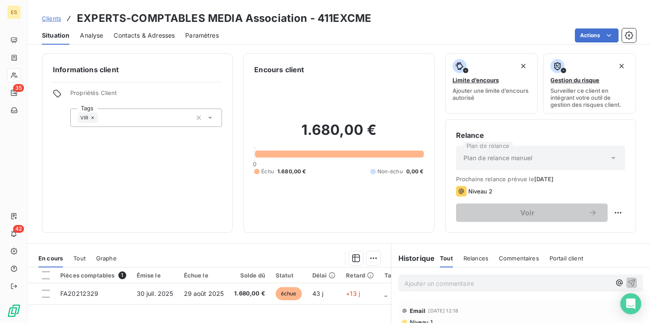
click at [412, 285] on p "Ajouter un commentaire ﻿" at bounding box center [508, 283] width 206 height 11
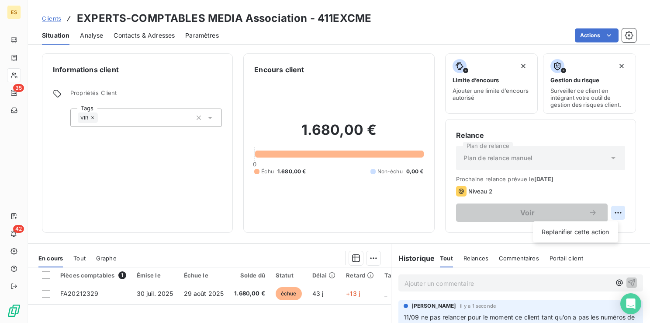
click at [609, 211] on html "ES 35 42 Clients EXPERTS-COMPTABLES MEDIA Association - 411EXCME Situation Anal…" at bounding box center [325, 161] width 650 height 323
click at [579, 228] on div "Replanifier cette action" at bounding box center [576, 232] width 78 height 14
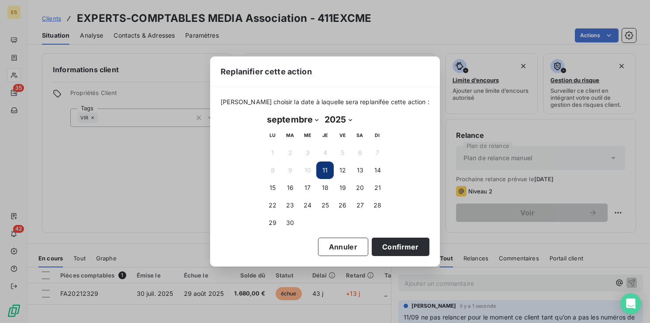
click at [309, 119] on select "janvier février mars avril mai juin juillet août septembre octobre novembre déc…" at bounding box center [293, 119] width 58 height 14
select select "9"
click at [264, 112] on select "janvier février mars avril mai juin juillet août septembre octobre novembre déc…" at bounding box center [293, 119] width 58 height 14
click at [323, 170] on button "9" at bounding box center [324, 169] width 17 height 17
click at [395, 246] on button "Confirmer" at bounding box center [401, 246] width 58 height 18
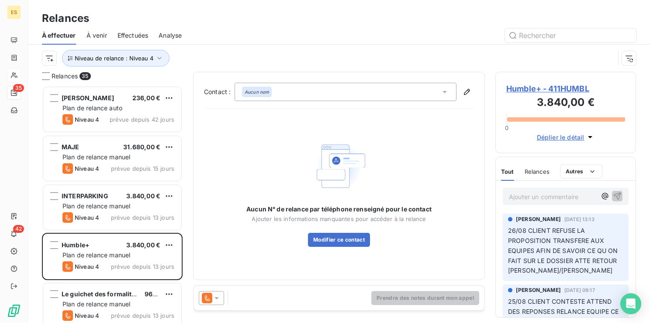
scroll to position [230, 134]
click at [547, 93] on span "Humble+ - 411HUMBL" at bounding box center [566, 89] width 119 height 12
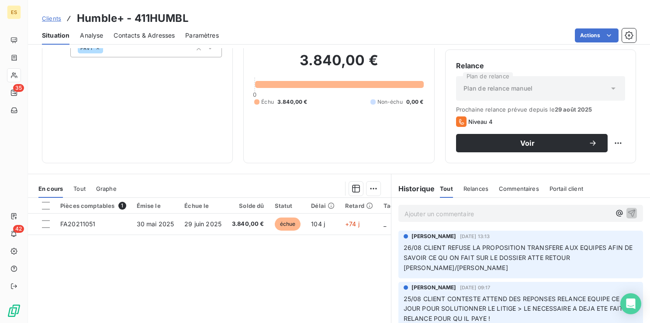
scroll to position [72, 0]
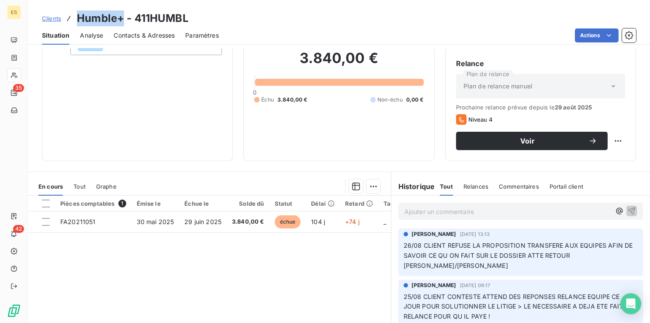
drag, startPoint x: 122, startPoint y: 18, endPoint x: 77, endPoint y: 17, distance: 44.2
click at [77, 17] on h3 "Humble+ - 411HUMBL" at bounding box center [133, 18] width 112 height 16
click at [182, 17] on h3 "Humble+ - 411HUMBL" at bounding box center [133, 18] width 112 height 16
drag, startPoint x: 191, startPoint y: 20, endPoint x: 136, endPoint y: 17, distance: 54.7
click at [136, 17] on div "Clients Humble+ - 411HUMBL" at bounding box center [339, 18] width 622 height 16
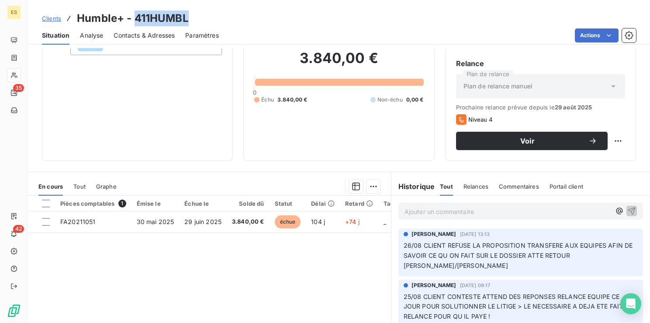
click at [136, 17] on h3 "Humble+ - 411HUMBL" at bounding box center [133, 18] width 112 height 16
drag, startPoint x: 136, startPoint y: 17, endPoint x: 186, endPoint y: 20, distance: 49.9
click at [186, 20] on h3 "Humble+ - 411HUMBL" at bounding box center [133, 18] width 112 height 16
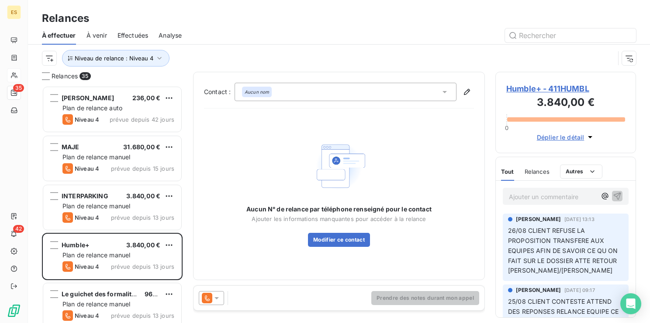
scroll to position [230, 134]
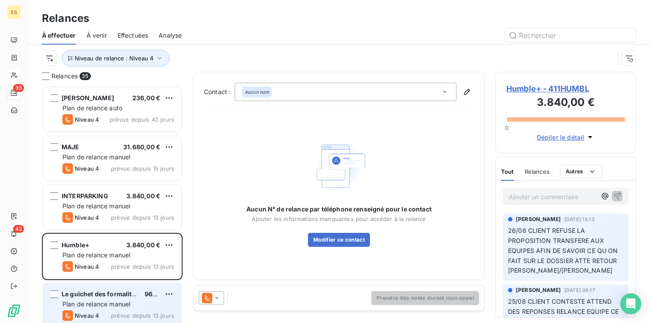
click at [118, 294] on span "Le guichet des formalités-V.DMRCHS.ECO.E" at bounding box center [129, 293] width 135 height 7
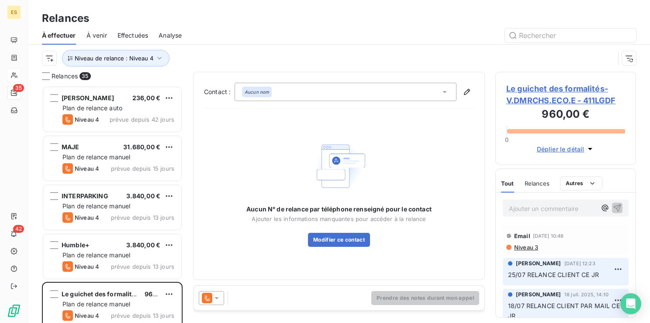
click at [535, 89] on span "Le guichet des formalités-V.DMRCHS.ECO.E - 411LGDF" at bounding box center [566, 95] width 119 height 24
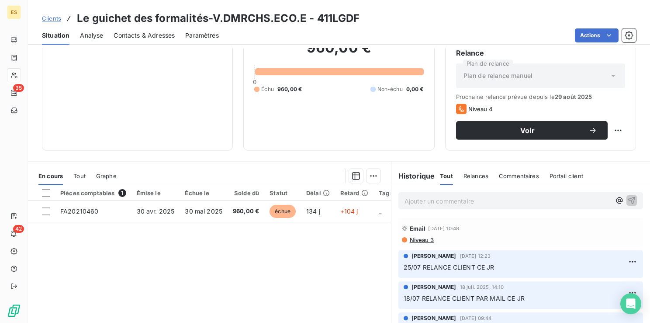
scroll to position [81, 0]
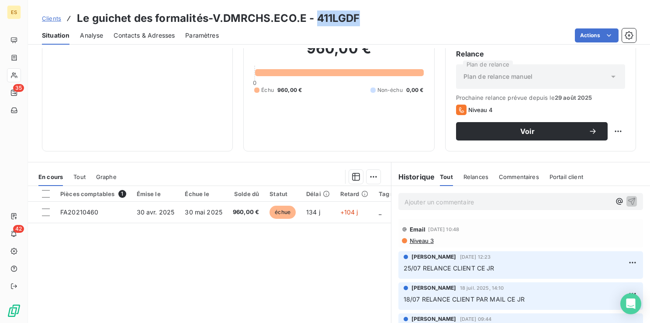
drag, startPoint x: 317, startPoint y: 18, endPoint x: 357, endPoint y: 20, distance: 40.2
click at [357, 20] on h3 "Le guichet des formalités-V.DMRCHS.ECO.E - 411LGDF" at bounding box center [218, 18] width 283 height 16
click at [372, 17] on div "Clients Le guichet des formalités-V.DMRCHS.ECO.E - 411LGDF" at bounding box center [339, 18] width 622 height 16
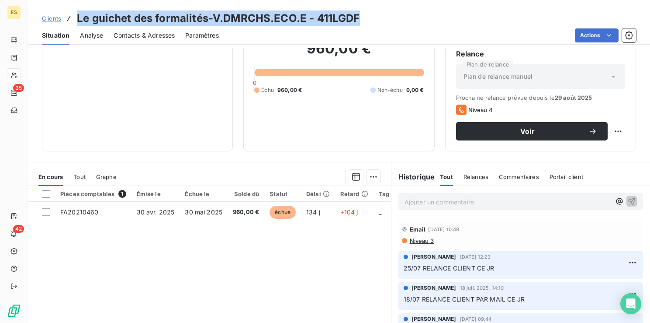
drag, startPoint x: 358, startPoint y: 17, endPoint x: 78, endPoint y: 19, distance: 279.3
click at [78, 19] on h3 "Le guichet des formalités-V.DMRCHS.ECO.E - 411LGDF" at bounding box center [218, 18] width 283 height 16
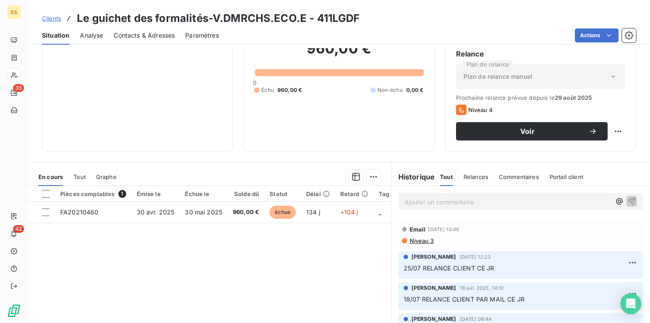
click at [94, 111] on div "Informations client Propriétés Client Tags VIR 30 LOUBNA" at bounding box center [137, 61] width 191 height 179
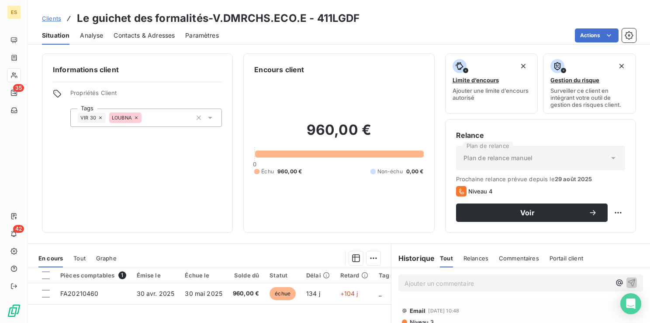
click at [136, 118] on icon at bounding box center [136, 117] width 5 height 5
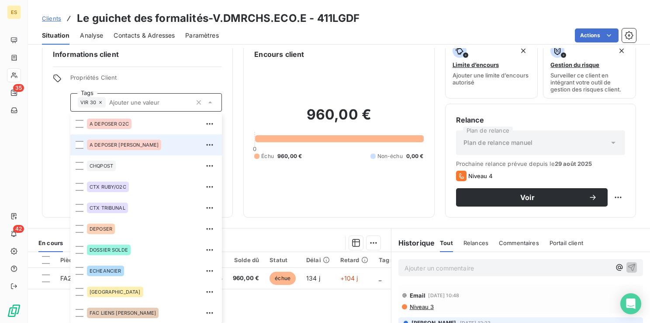
click at [119, 147] on span "A DEPOSER [PERSON_NAME]" at bounding box center [124, 144] width 69 height 5
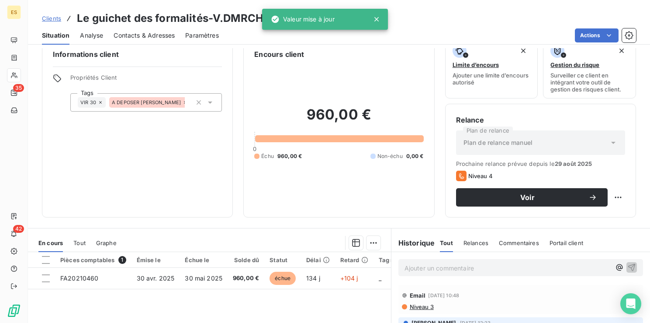
click at [422, 270] on p "Ajouter un commentaire ﻿" at bounding box center [508, 267] width 206 height 11
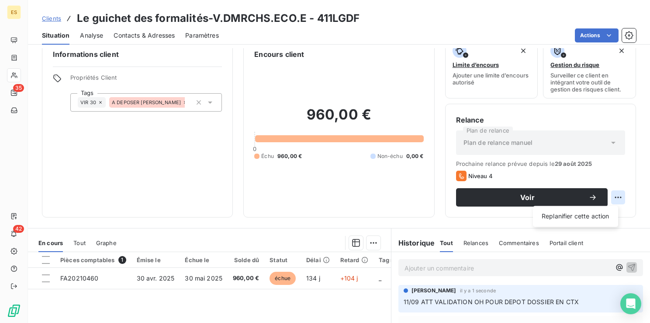
click at [611, 198] on html "ES 35 42 Clients Le guichet des formalités-V.DMRCHS.ECO.E - 411LGDF Situation A…" at bounding box center [325, 161] width 650 height 323
click at [582, 215] on div "Replanifier cette action" at bounding box center [576, 216] width 78 height 14
select select "8"
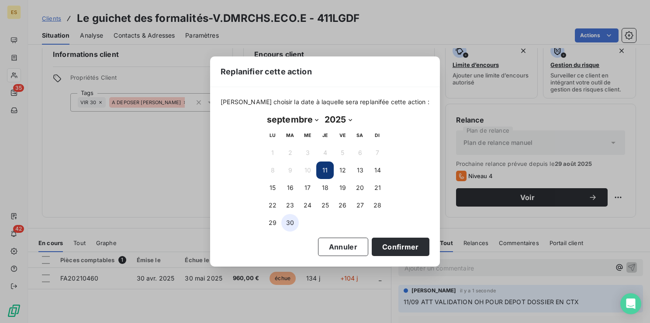
click at [290, 221] on button "30" at bounding box center [289, 222] width 17 height 17
click at [385, 244] on button "Confirmer" at bounding box center [401, 246] width 58 height 18
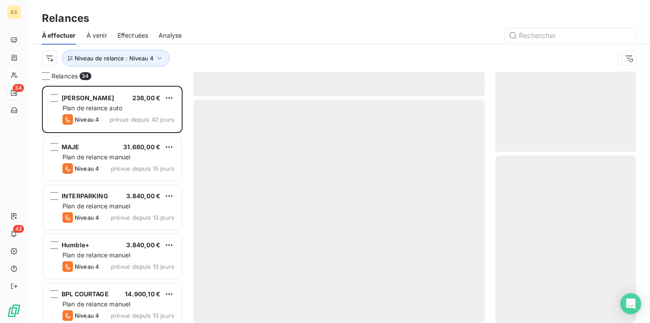
scroll to position [230, 134]
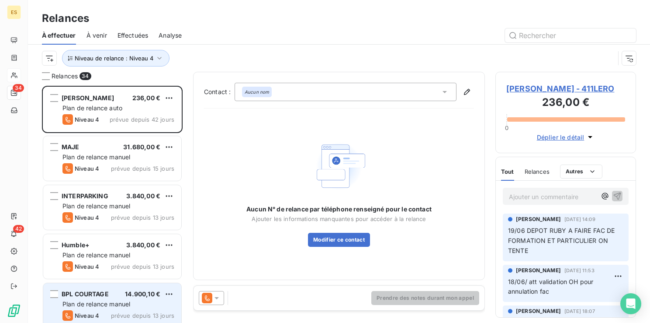
click at [100, 296] on span "BPL COURTAGE" at bounding box center [85, 293] width 47 height 7
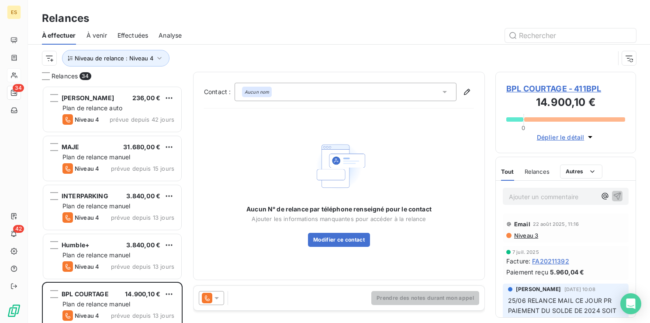
click at [530, 89] on span "BPL COURTAGE - 411BPL" at bounding box center [566, 89] width 119 height 12
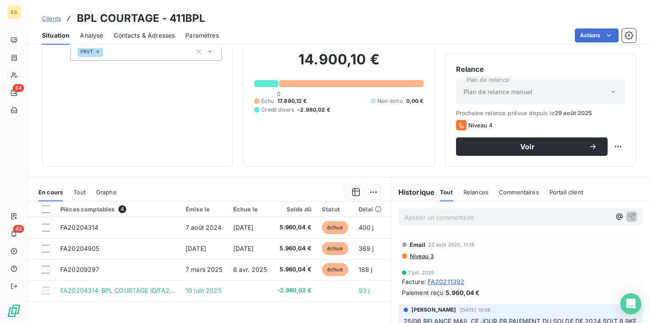
scroll to position [73, 0]
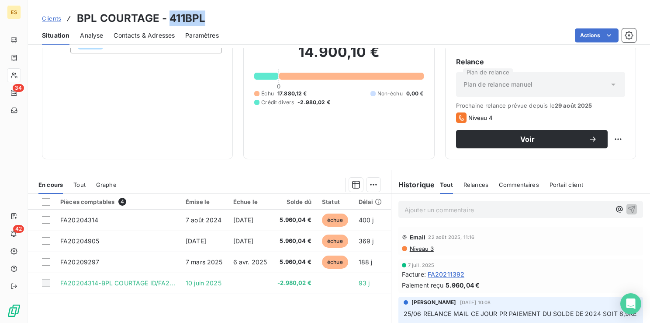
drag, startPoint x: 210, startPoint y: 20, endPoint x: 168, endPoint y: 20, distance: 42.0
click at [168, 20] on div "Clients BPL COURTAGE - 411BPL" at bounding box center [339, 18] width 622 height 16
click at [219, 20] on div "Clients BPL COURTAGE - 411BPL" at bounding box center [339, 18] width 622 height 16
drag, startPoint x: 219, startPoint y: 20, endPoint x: 78, endPoint y: 18, distance: 140.7
click at [78, 18] on div "Clients BPL COURTAGE - 411BPL" at bounding box center [339, 18] width 622 height 16
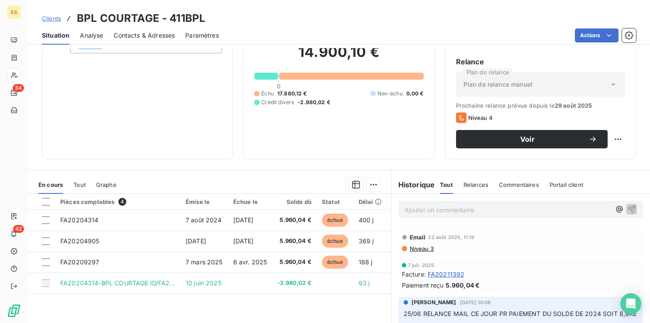
click at [418, 210] on p "Ajouter un commentaire ﻿" at bounding box center [508, 209] width 206 height 11
click at [409, 209] on p "Ajouter un commentaire ﻿" at bounding box center [508, 209] width 206 height 11
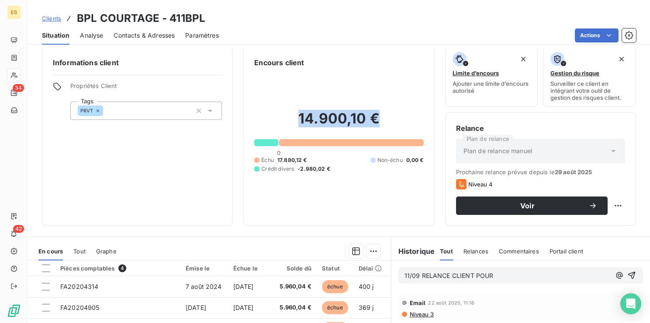
scroll to position [0, 0]
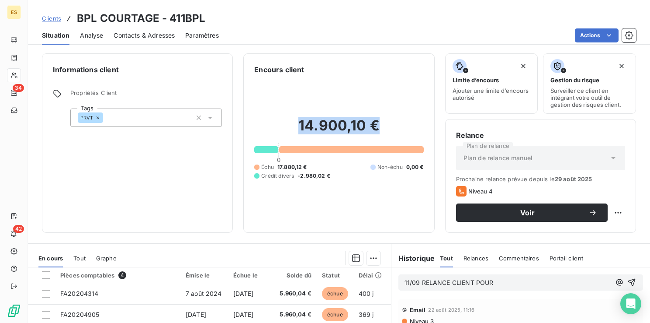
drag, startPoint x: 375, startPoint y: 52, endPoint x: 295, endPoint y: 118, distance: 103.6
click at [295, 118] on h2 "14.900,10 €" at bounding box center [338, 130] width 169 height 26
click at [493, 285] on p "11/09 RELANCE CLIENT POUR" at bounding box center [508, 283] width 206 height 10
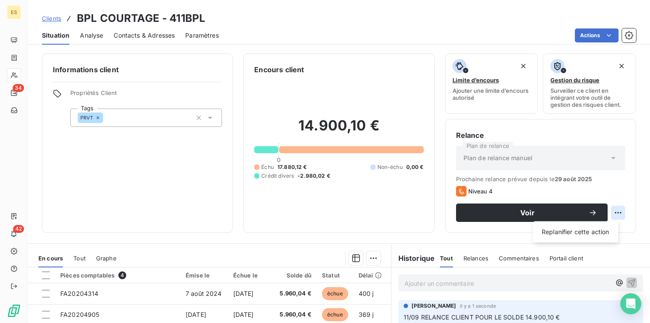
click at [615, 209] on html "ES 34 42 Clients BPL COURTAGE - 411BPL Situation Analyse Contacts & Adresses Pa…" at bounding box center [325, 161] width 650 height 323
click at [582, 235] on div "Replanifier cette action" at bounding box center [576, 232] width 78 height 14
select select "8"
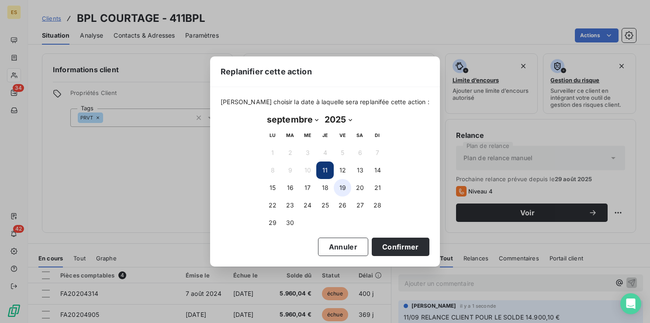
click at [342, 188] on button "19" at bounding box center [342, 187] width 17 height 17
click at [379, 246] on button "Confirmer" at bounding box center [401, 246] width 58 height 18
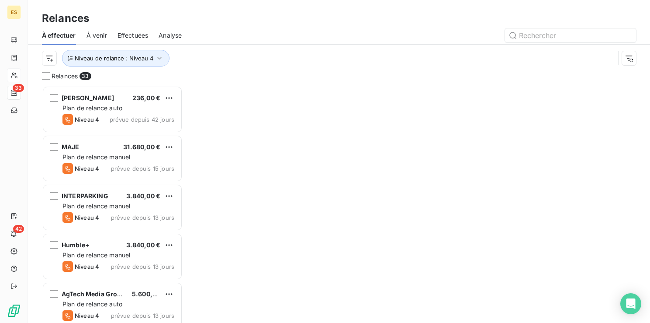
scroll to position [230, 134]
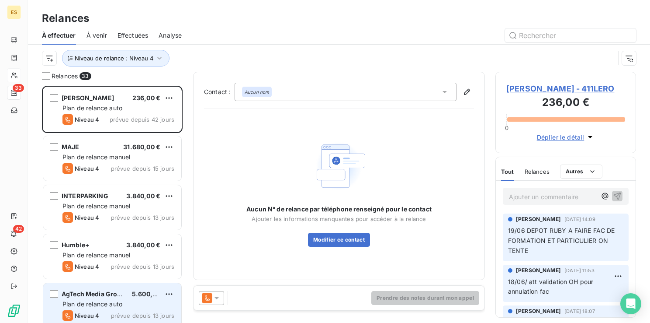
click at [100, 296] on span "AgTech Media Group LLC" at bounding box center [100, 293] width 76 height 7
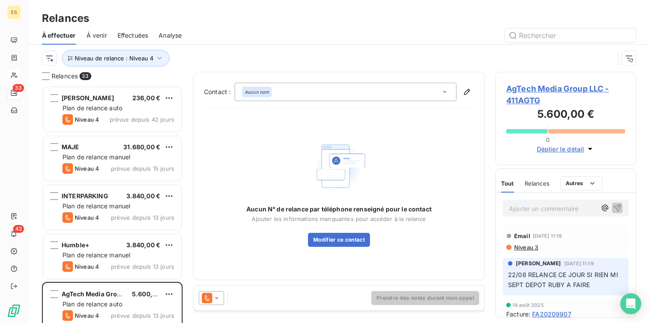
click at [524, 90] on span "AgTech Media Group LLC - 411AGTG" at bounding box center [566, 95] width 119 height 24
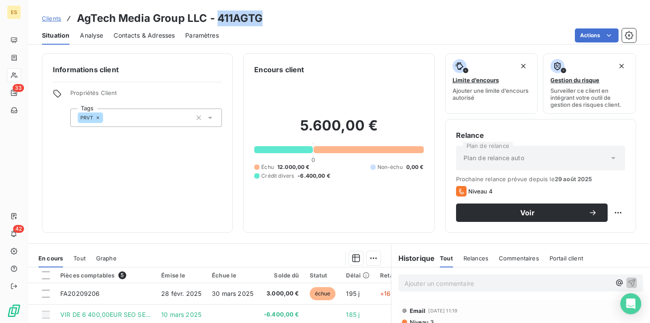
drag, startPoint x: 218, startPoint y: 17, endPoint x: 260, endPoint y: 22, distance: 41.9
click at [260, 22] on h3 "AgTech Media Group LLC - 411AGTG" at bounding box center [170, 18] width 186 height 16
click at [407, 282] on p "Ajouter un commentaire ﻿" at bounding box center [508, 283] width 206 height 11
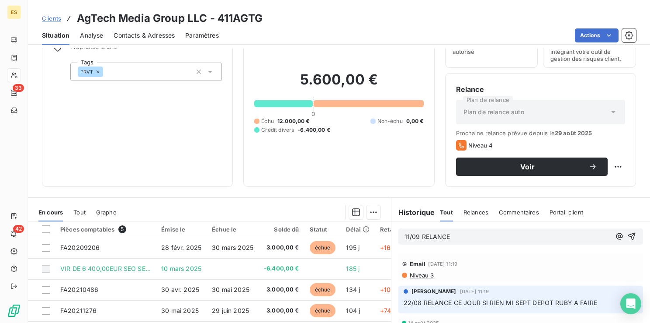
scroll to position [47, 0]
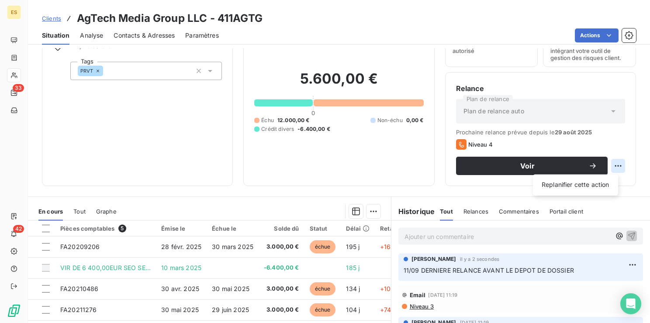
click at [610, 166] on html "ES 33 42 Clients AgTech Media Group LLC - 411AGTG Situation Analyse Contacts & …" at bounding box center [325, 161] width 650 height 323
click at [589, 183] on div "Replanifier cette action" at bounding box center [576, 184] width 78 height 14
select select "8"
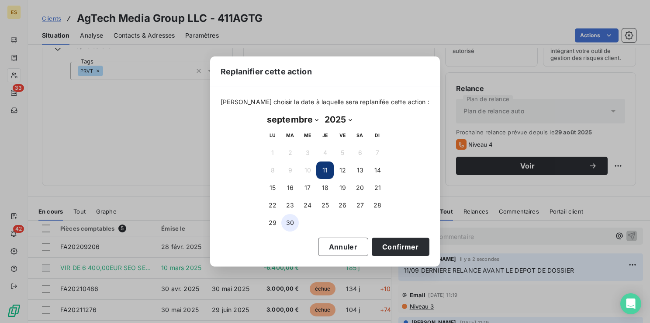
click at [289, 220] on button "30" at bounding box center [289, 222] width 17 height 17
click at [384, 244] on button "Confirmer" at bounding box center [401, 246] width 58 height 18
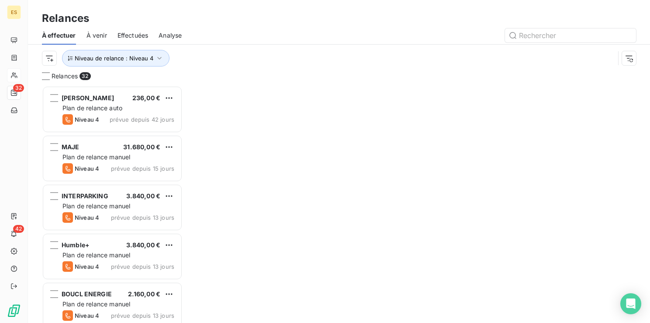
scroll to position [230, 134]
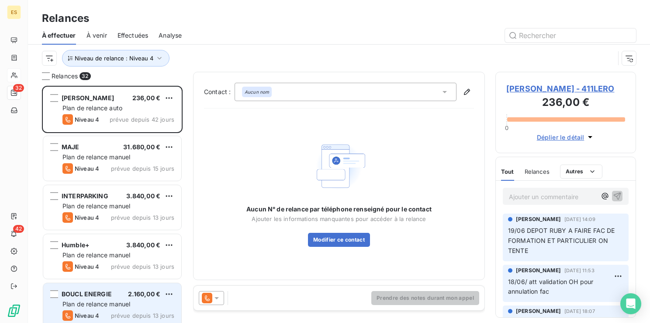
click at [97, 298] on div "BOUCL ENERGIE 2.160,00 € Plan de relance [PERSON_NAME] 4 prévue depuis 13 jours" at bounding box center [112, 305] width 138 height 45
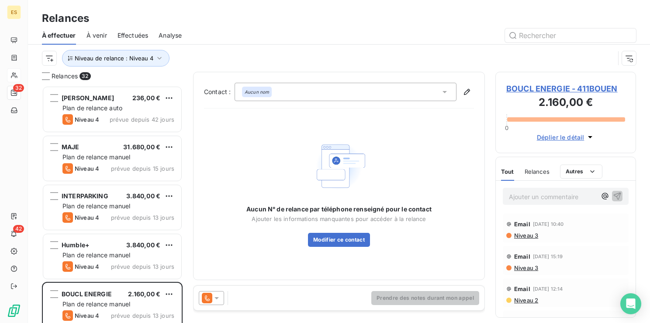
click at [533, 85] on span "BOUCL ENERGIE - 411BOUEN" at bounding box center [566, 89] width 119 height 12
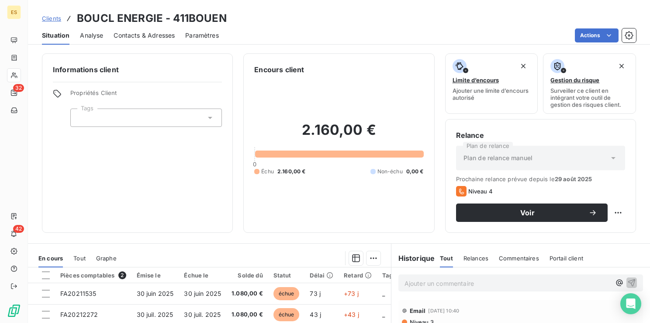
scroll to position [44, 0]
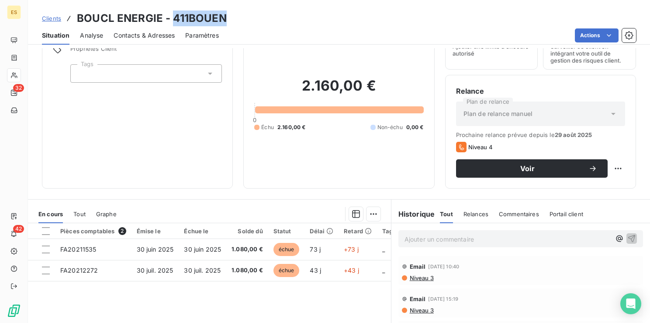
drag, startPoint x: 172, startPoint y: 17, endPoint x: 222, endPoint y: 18, distance: 49.8
click at [222, 18] on h3 "BOUCL ENERGIE - 411BOUEN" at bounding box center [152, 18] width 150 height 16
click at [417, 239] on p "Ajouter un commentaire ﻿" at bounding box center [508, 238] width 206 height 11
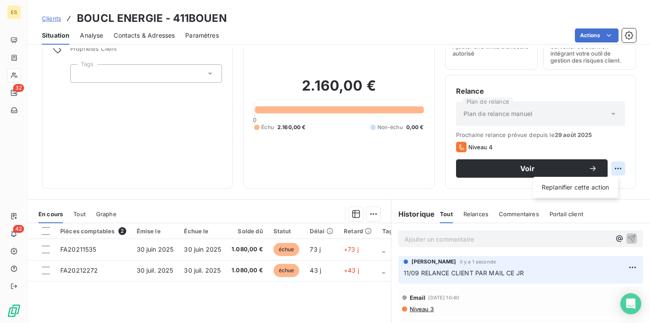
click at [616, 168] on html "ES 32 42 Clients BOUCL ENERGIE - 411BOUEN Situation Analyse Contacts & Adresses…" at bounding box center [325, 161] width 650 height 323
click at [594, 183] on div "Replanifier cette action" at bounding box center [576, 187] width 78 height 14
select select "8"
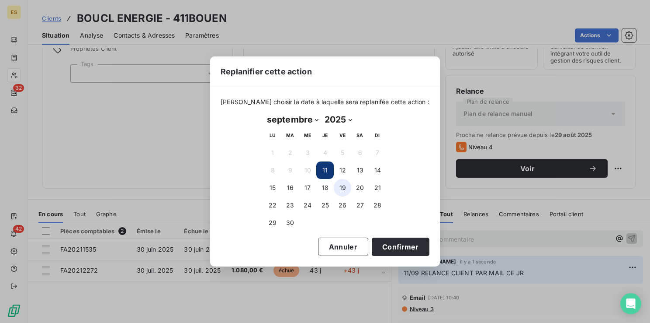
click at [343, 185] on button "19" at bounding box center [342, 187] width 17 height 17
click at [378, 246] on button "Confirmer" at bounding box center [401, 246] width 58 height 18
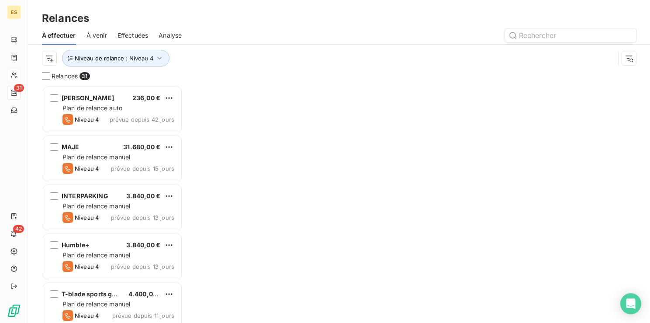
scroll to position [230, 134]
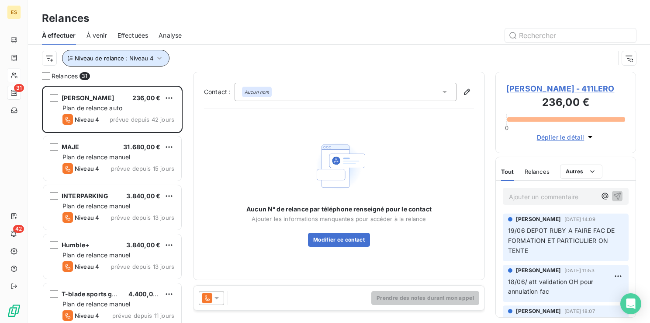
click at [160, 58] on icon "button" at bounding box center [159, 58] width 9 height 9
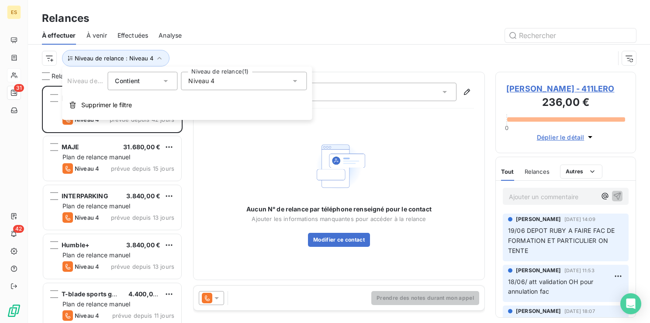
click at [218, 80] on div "Niveau 4" at bounding box center [244, 81] width 126 height 18
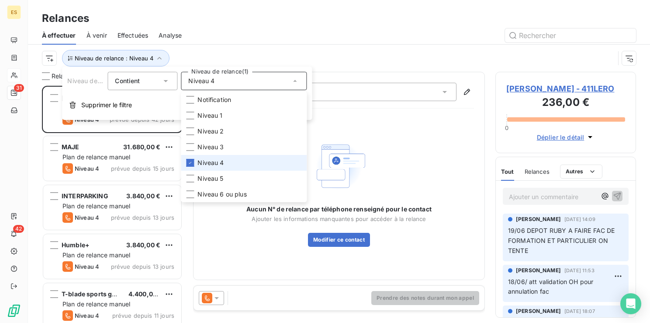
click at [194, 162] on li "Niveau 4" at bounding box center [244, 163] width 126 height 16
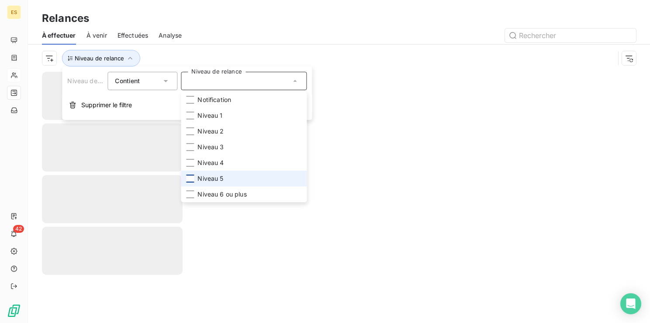
click at [187, 177] on div at bounding box center [190, 178] width 8 height 8
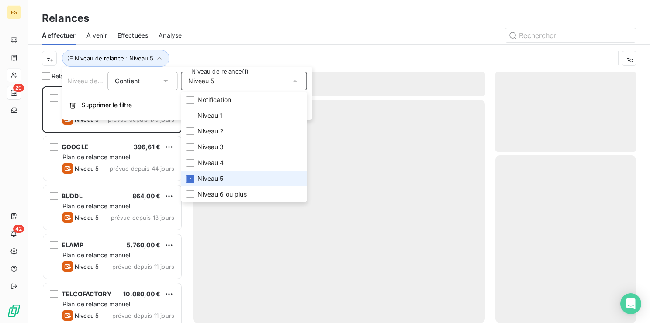
scroll to position [230, 134]
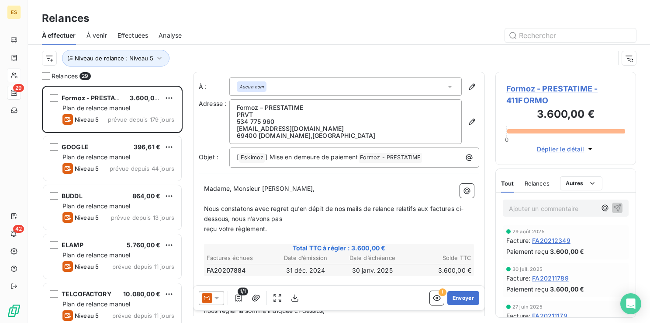
click at [251, 34] on div at bounding box center [414, 35] width 444 height 14
click at [159, 58] on icon "button" at bounding box center [159, 58] width 4 height 3
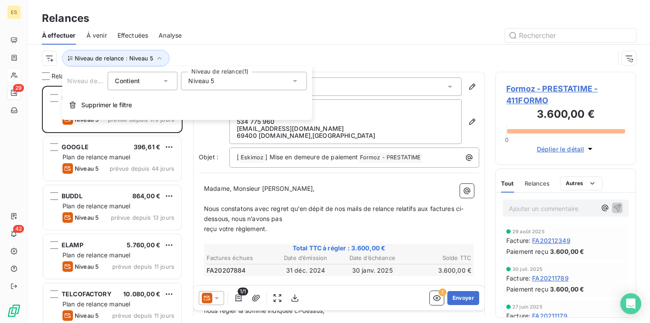
click at [232, 83] on div "Niveau 5" at bounding box center [244, 81] width 126 height 18
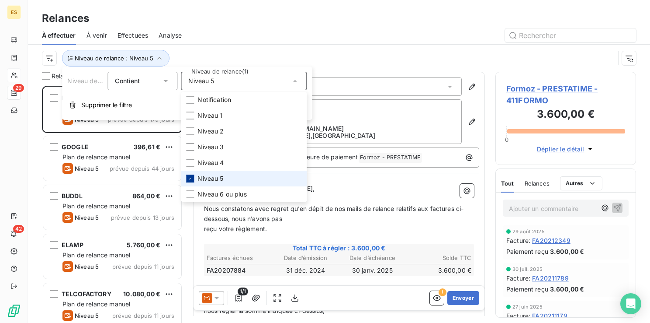
click at [192, 177] on icon at bounding box center [190, 178] width 5 height 5
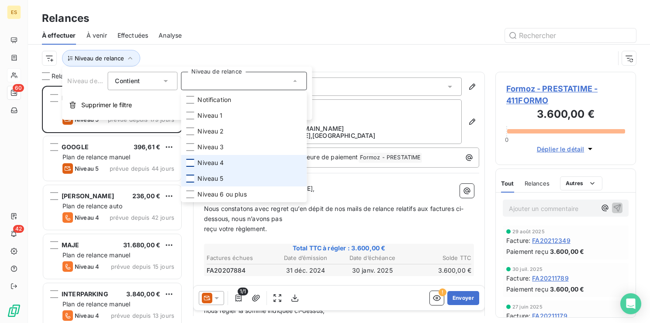
click at [188, 159] on div at bounding box center [190, 163] width 8 height 8
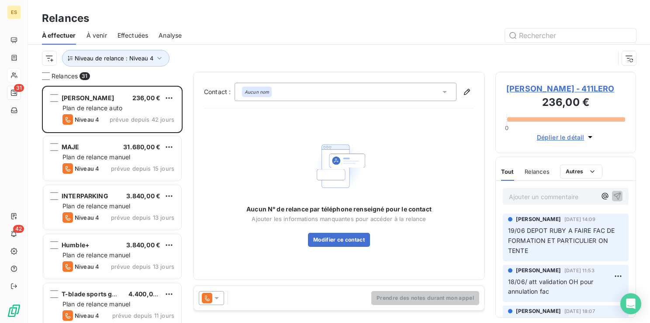
click at [304, 38] on div at bounding box center [414, 35] width 444 height 14
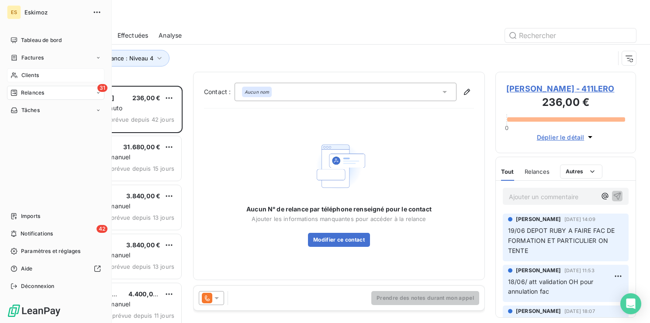
click at [17, 154] on div "Tableau de bord Factures Clients 31 Relances Tâches Imports 42 Notifications Pa…" at bounding box center [55, 163] width 97 height 260
